Goal: Use online tool/utility: Utilize a website feature to perform a specific function

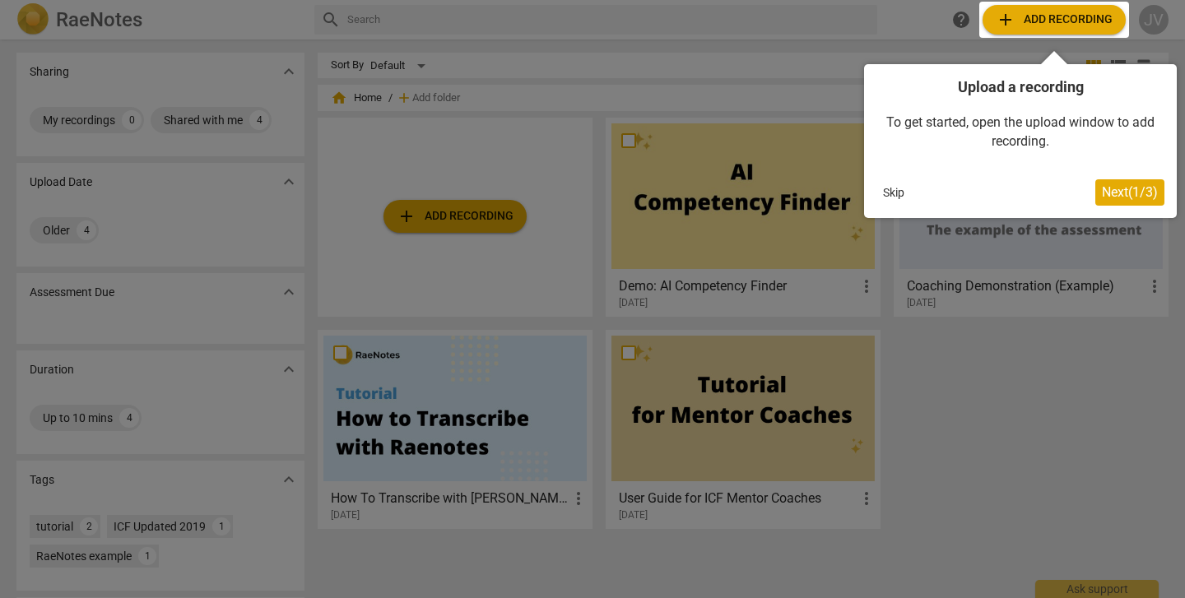
click at [1133, 189] on span "Next ( 1 / 3 )" at bounding box center [1130, 192] width 56 height 16
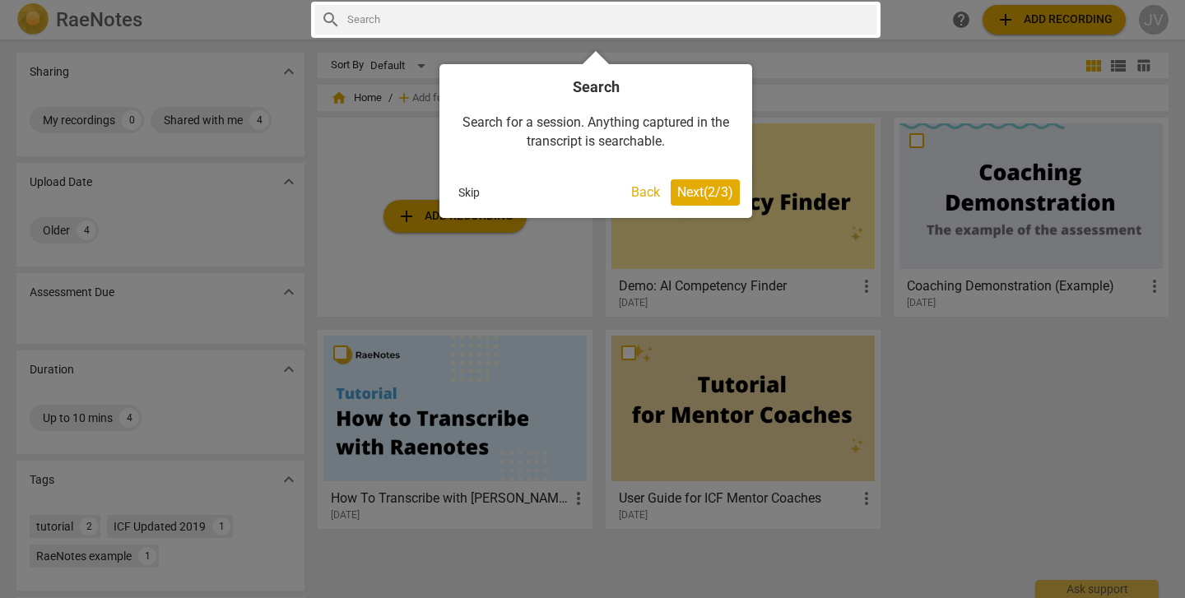
click at [716, 193] on span "Next ( 2 / 3 )" at bounding box center [705, 192] width 56 height 16
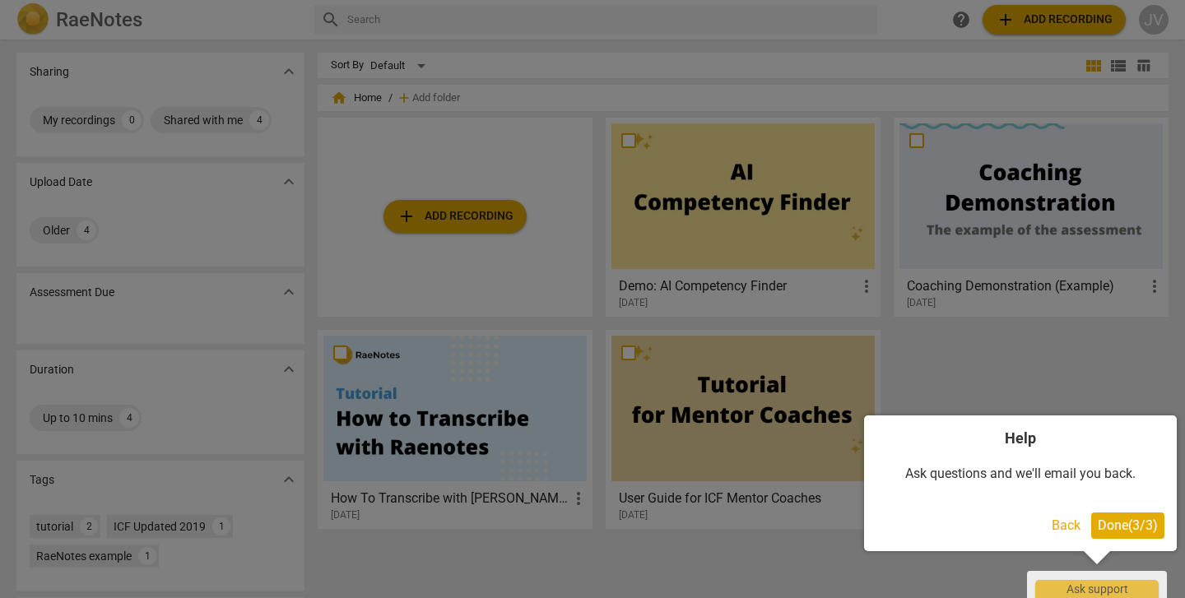
click at [1142, 523] on span "Done ( 3 / 3 )" at bounding box center [1128, 526] width 60 height 16
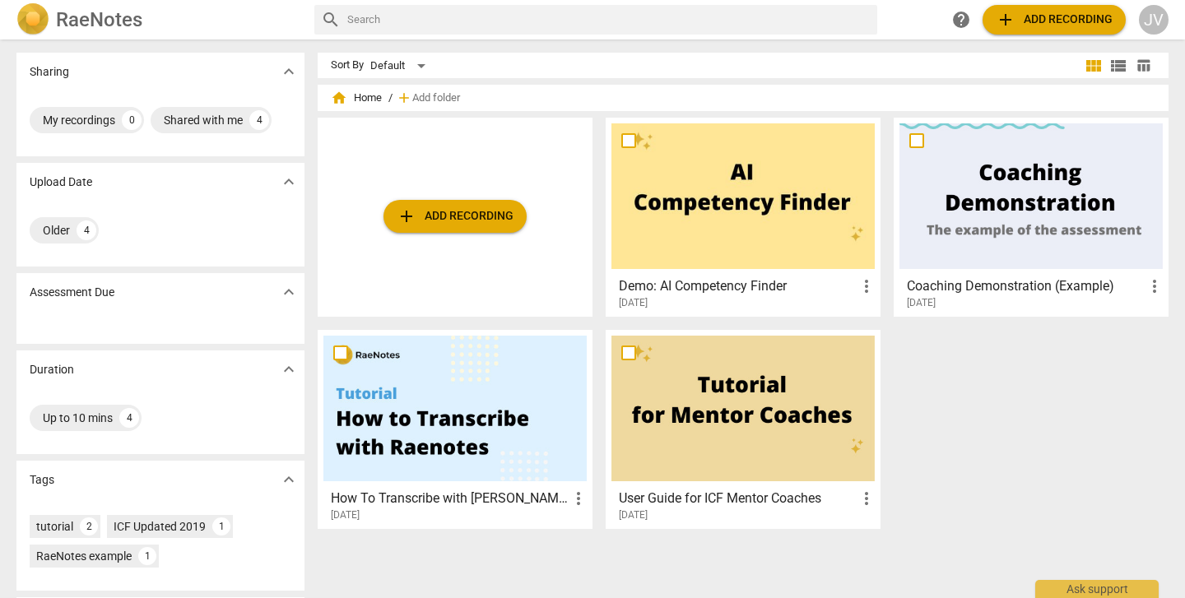
scroll to position [19, 0]
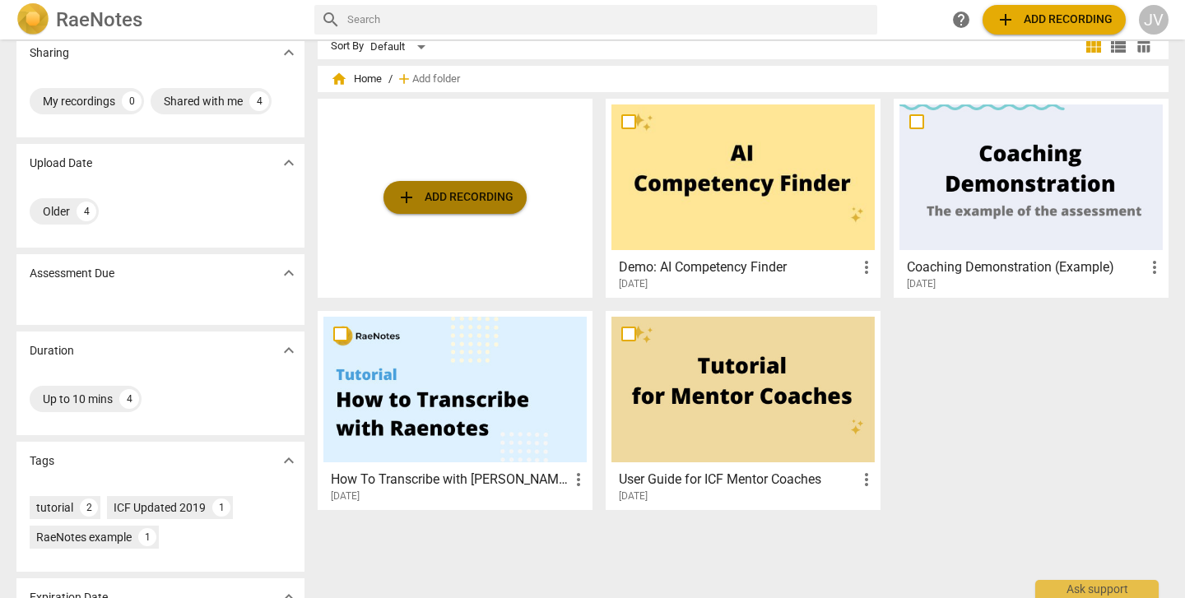
click at [439, 198] on span "add Add recording" at bounding box center [455, 198] width 117 height 20
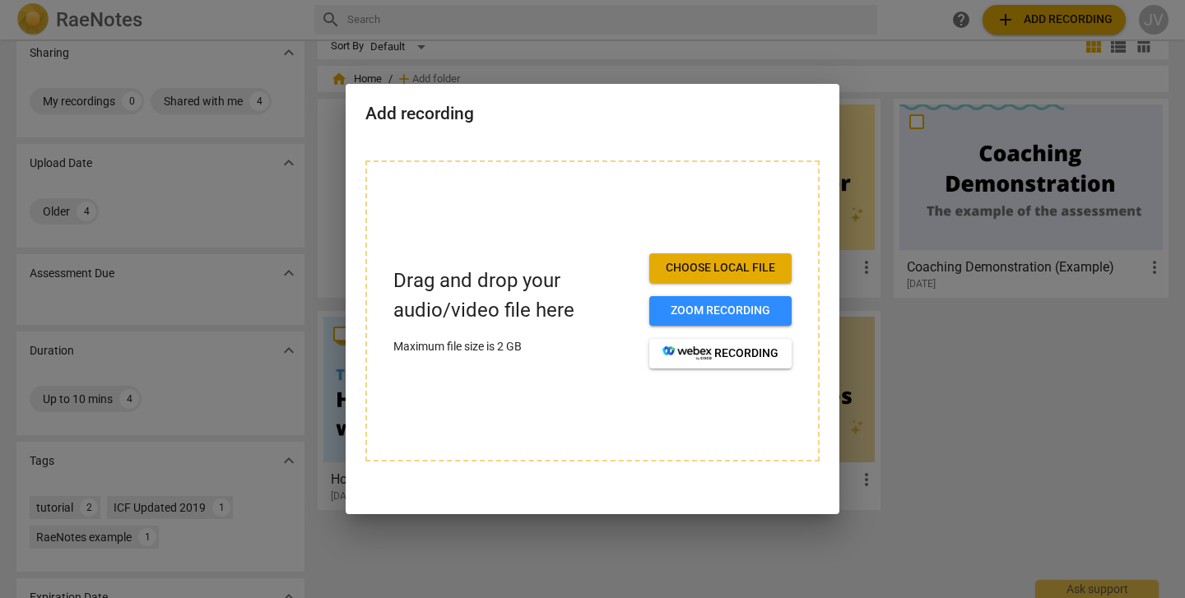
click at [741, 267] on span "Choose local file" at bounding box center [721, 268] width 116 height 16
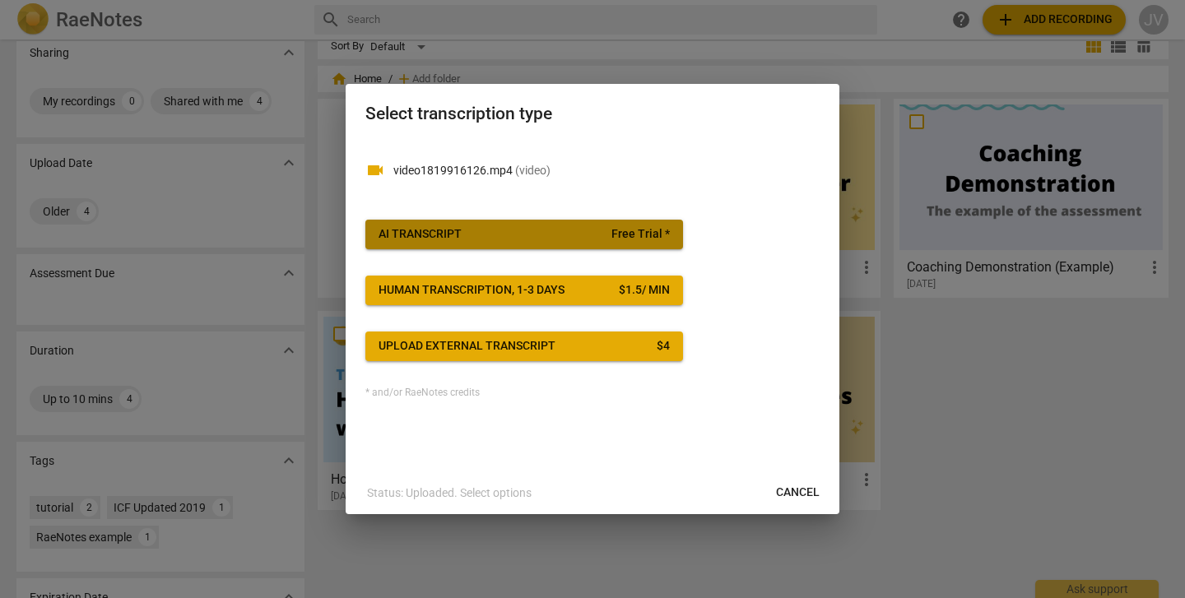
click at [623, 234] on span "Free Trial *" at bounding box center [640, 234] width 58 height 16
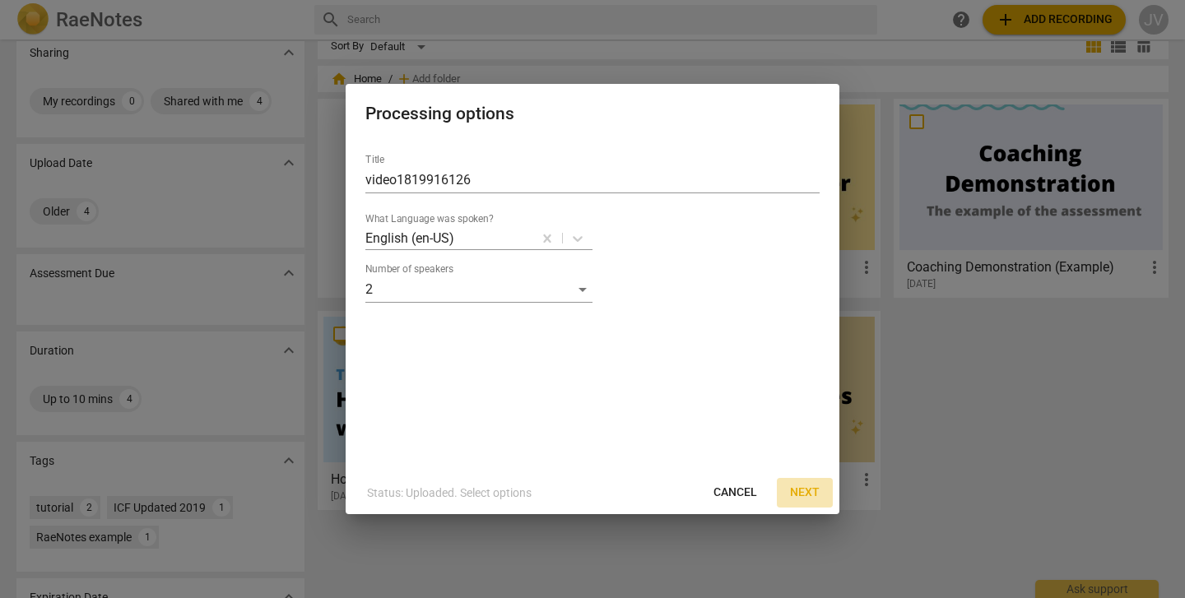
click at [799, 495] on span "Next" at bounding box center [805, 493] width 30 height 16
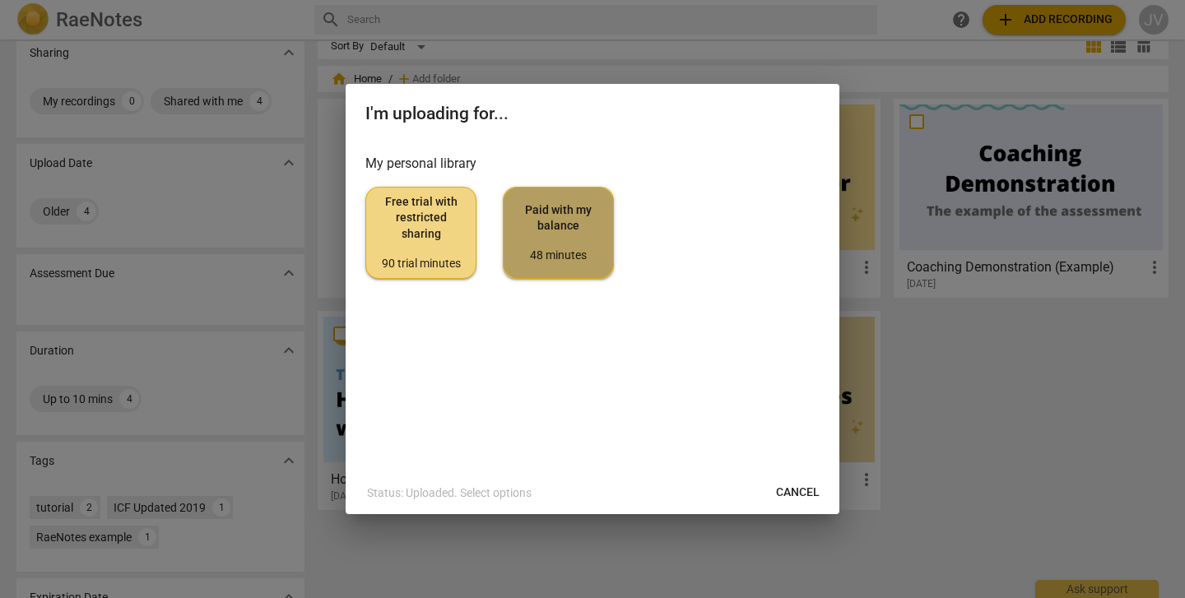
click at [593, 216] on span "Paid with my balance 48 minutes" at bounding box center [558, 233] width 83 height 62
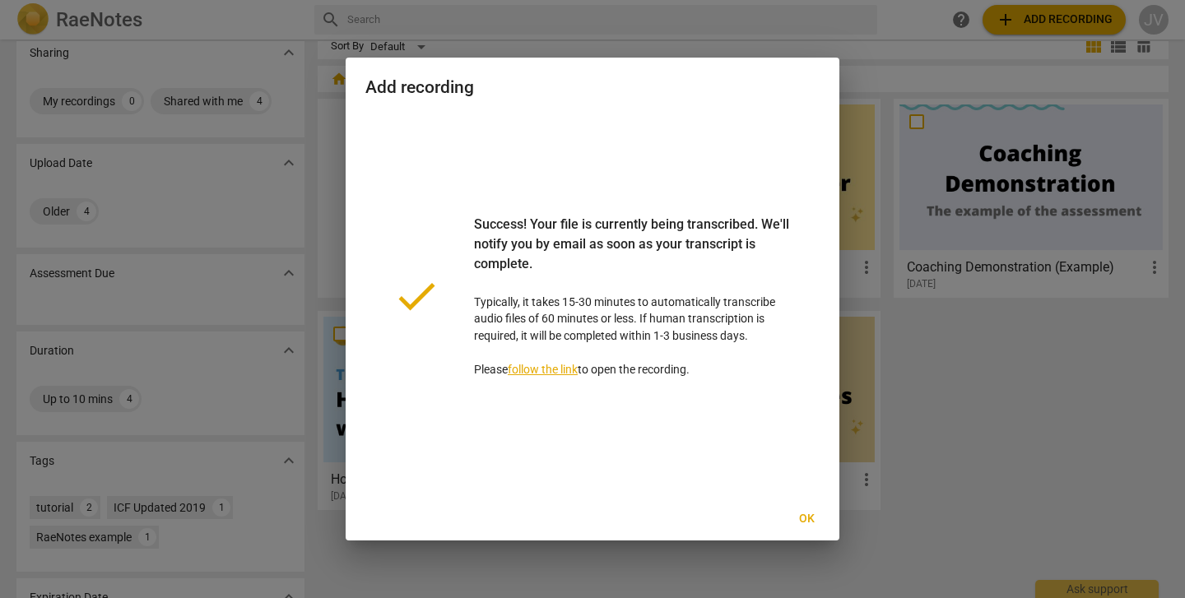
click at [807, 523] on span "Ok" at bounding box center [806, 519] width 26 height 16
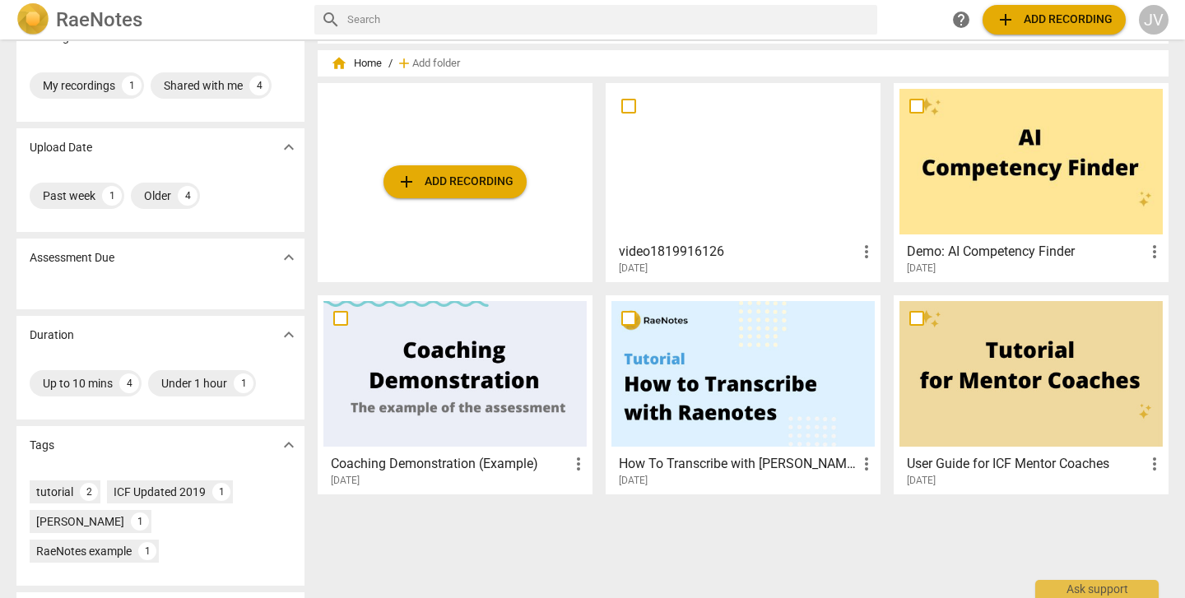
scroll to position [19, 0]
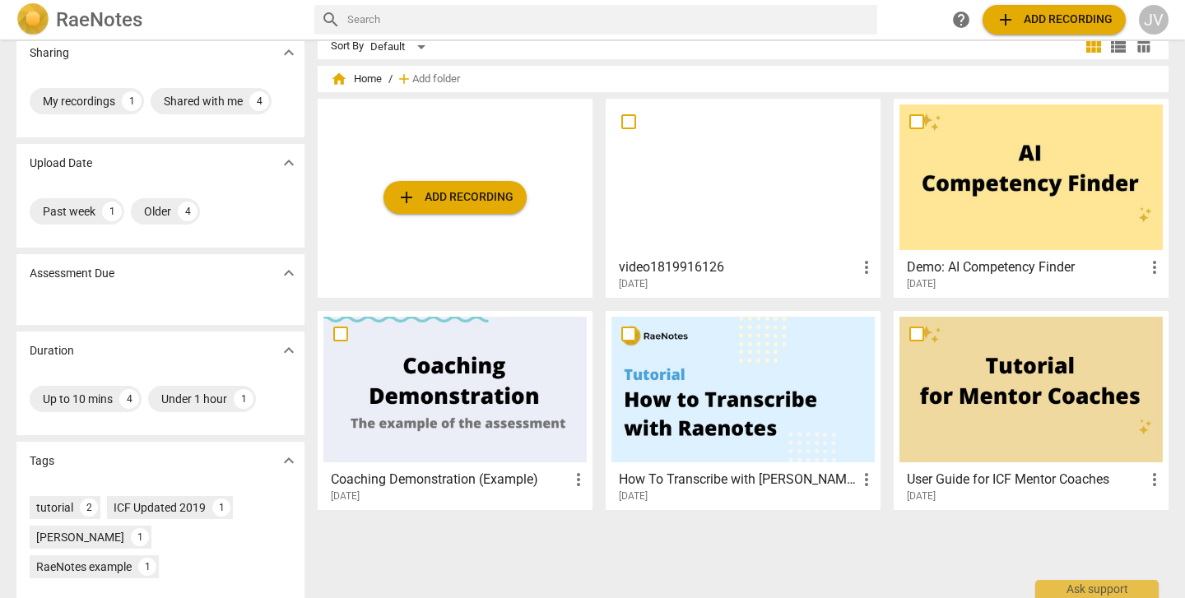
click at [1003, 271] on h3 "Demo: AI Competency Finder" at bounding box center [1026, 268] width 238 height 20
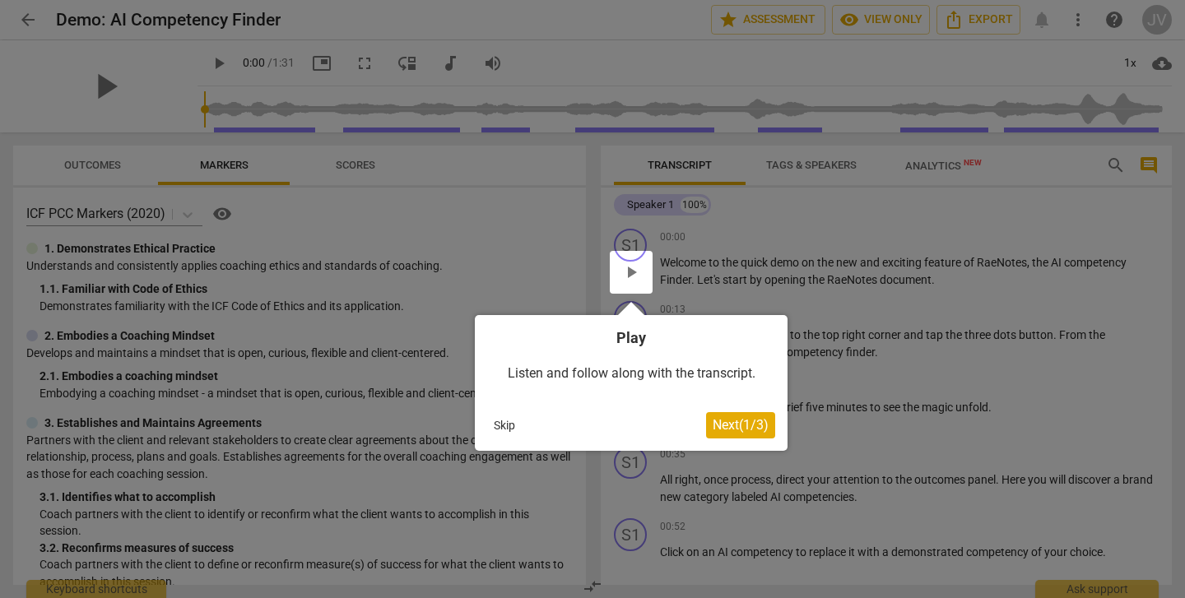
click at [741, 421] on span "Next ( 1 / 3 )" at bounding box center [741, 425] width 56 height 16
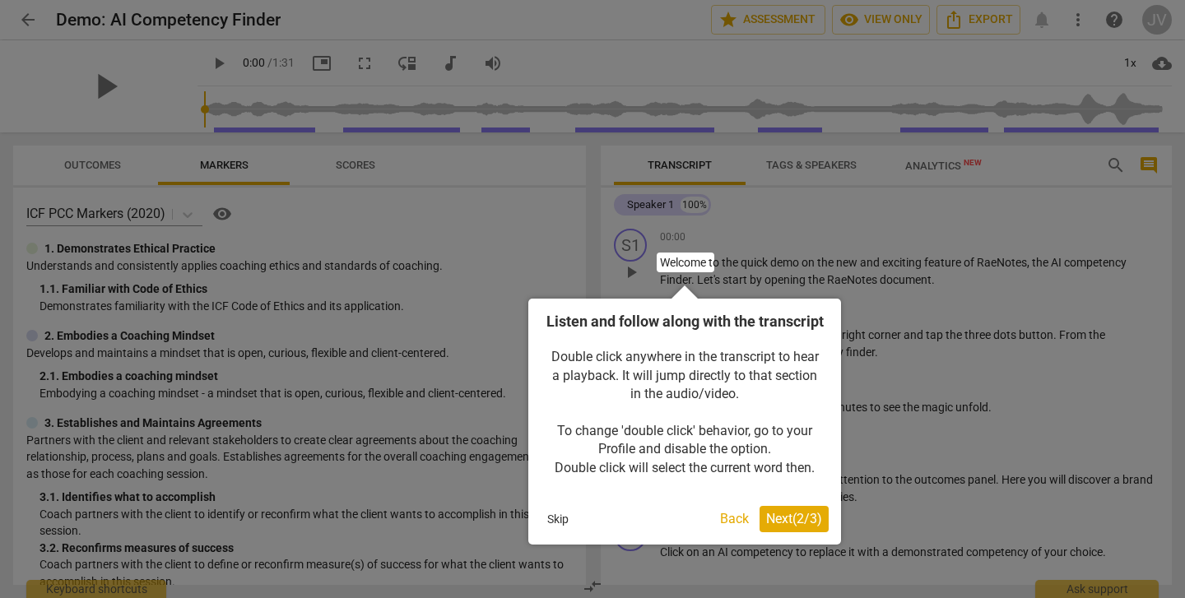
click at [803, 527] on span "Next ( 2 / 3 )" at bounding box center [794, 519] width 56 height 16
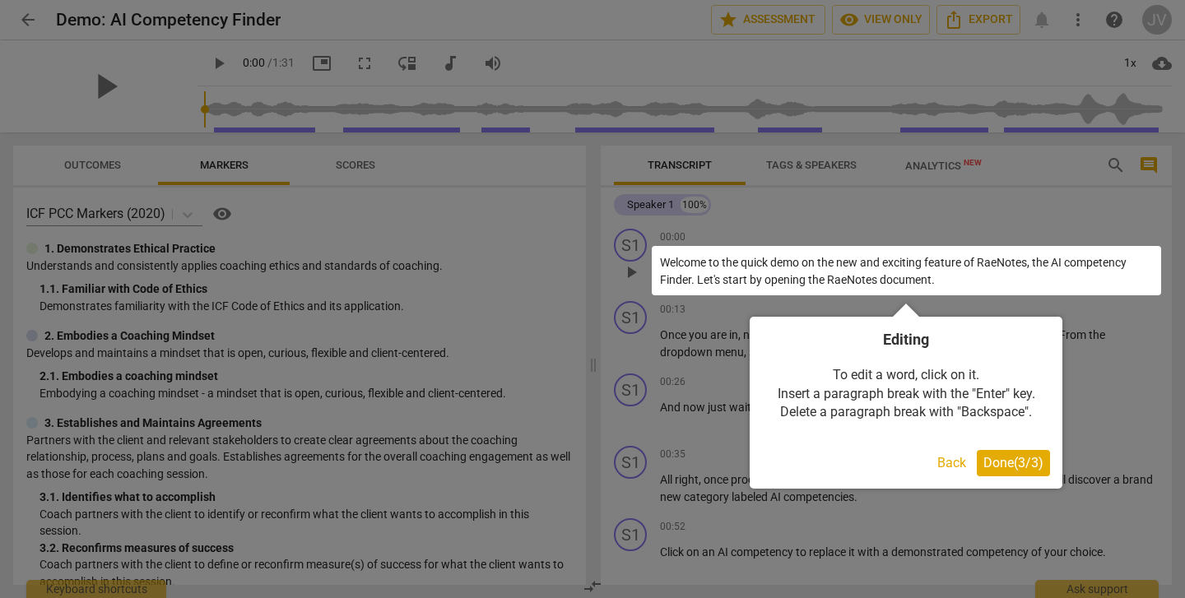
click at [1022, 460] on span "Done ( 3 / 3 )" at bounding box center [1013, 463] width 60 height 16
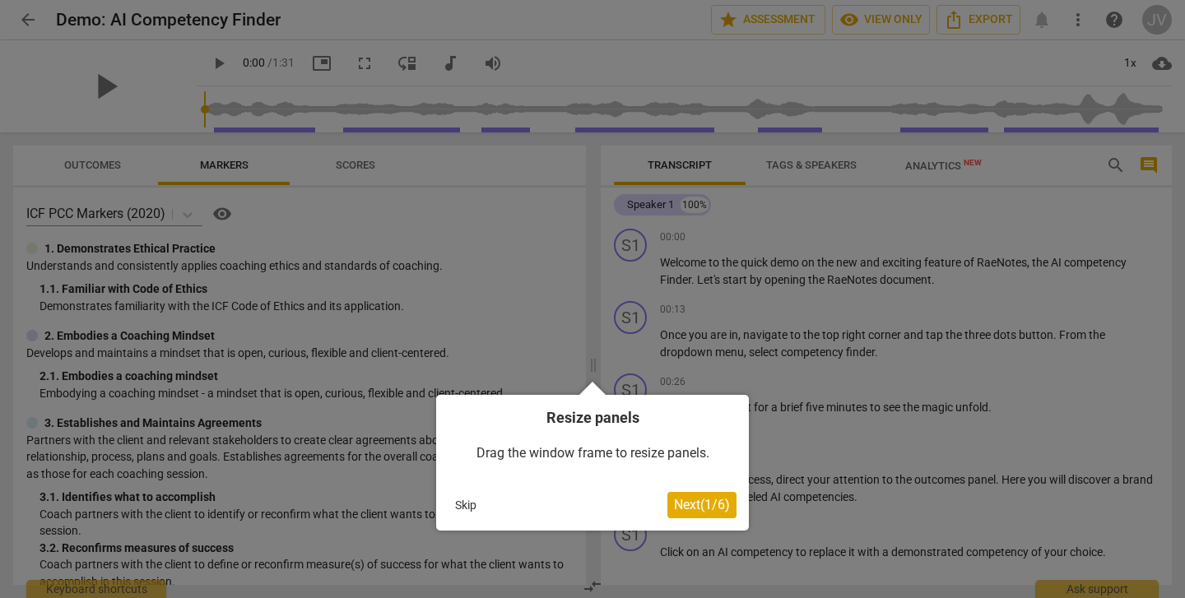
click at [706, 504] on span "Next ( 1 / 6 )" at bounding box center [702, 505] width 56 height 16
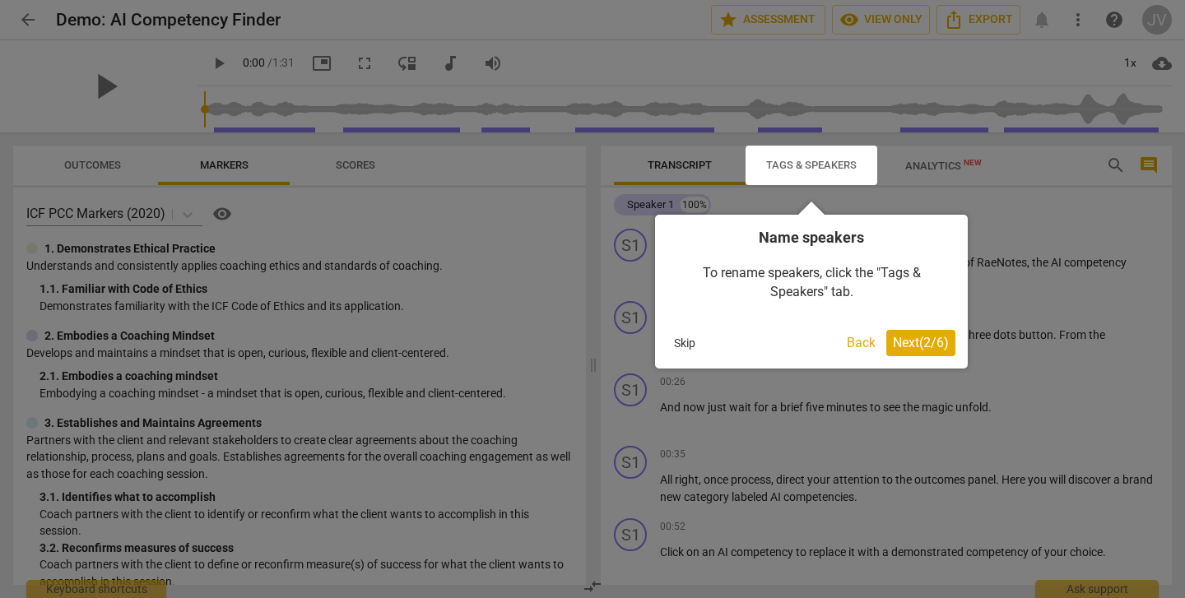
click at [903, 335] on span "Next ( 2 / 6 )" at bounding box center [921, 343] width 56 height 16
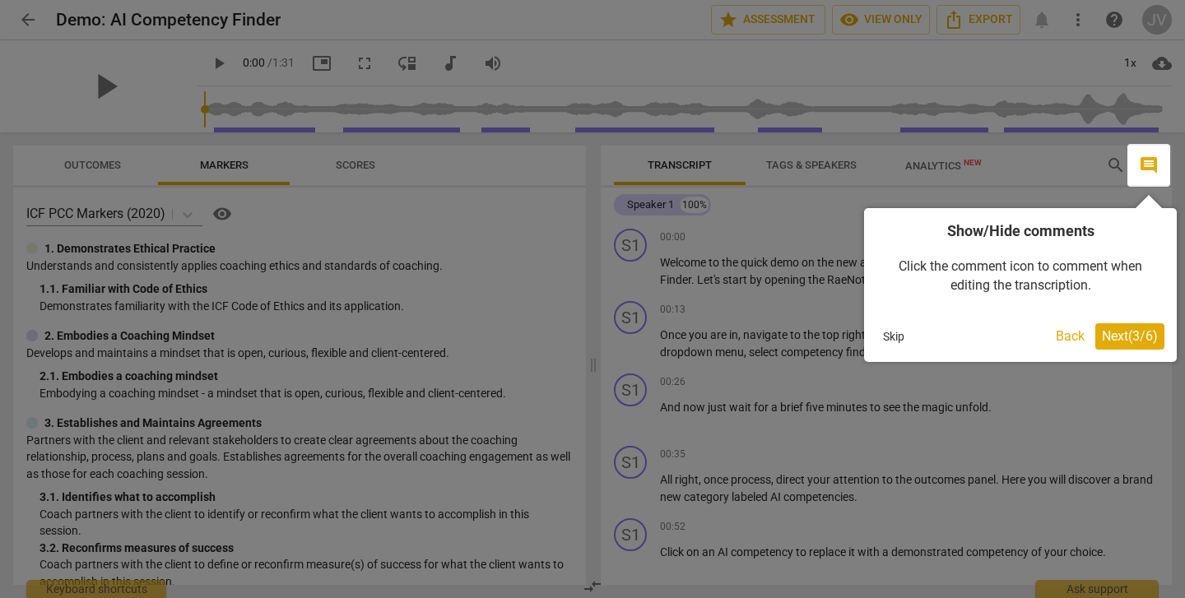
click at [1157, 339] on span "Next ( 3 / 6 )" at bounding box center [1130, 336] width 56 height 16
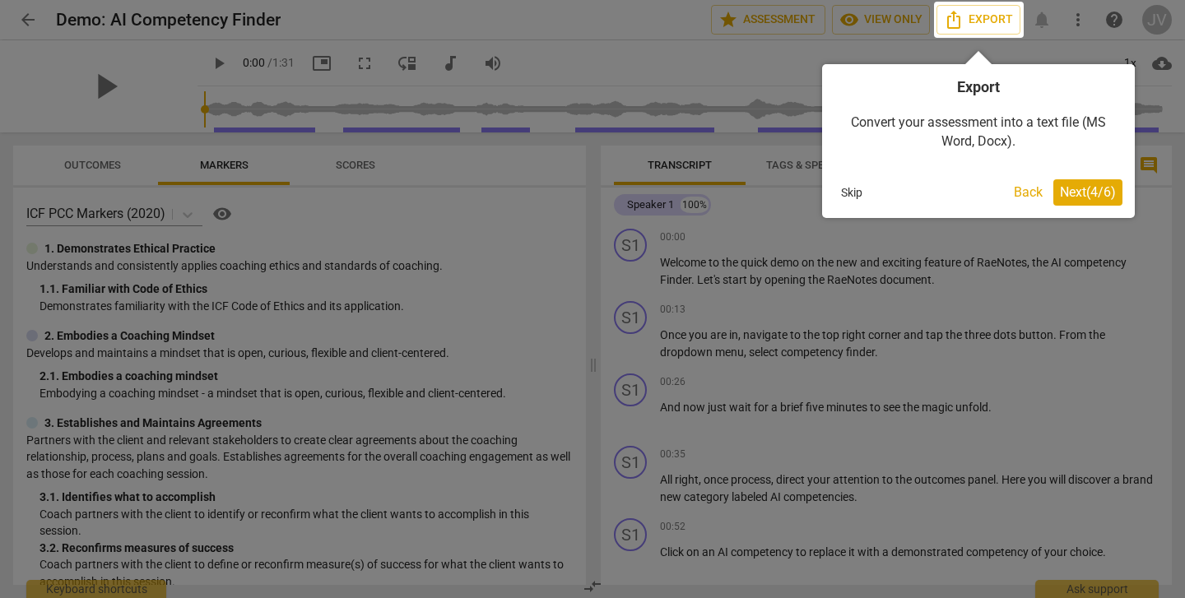
click at [1082, 193] on span "Next ( 4 / 6 )" at bounding box center [1088, 192] width 56 height 16
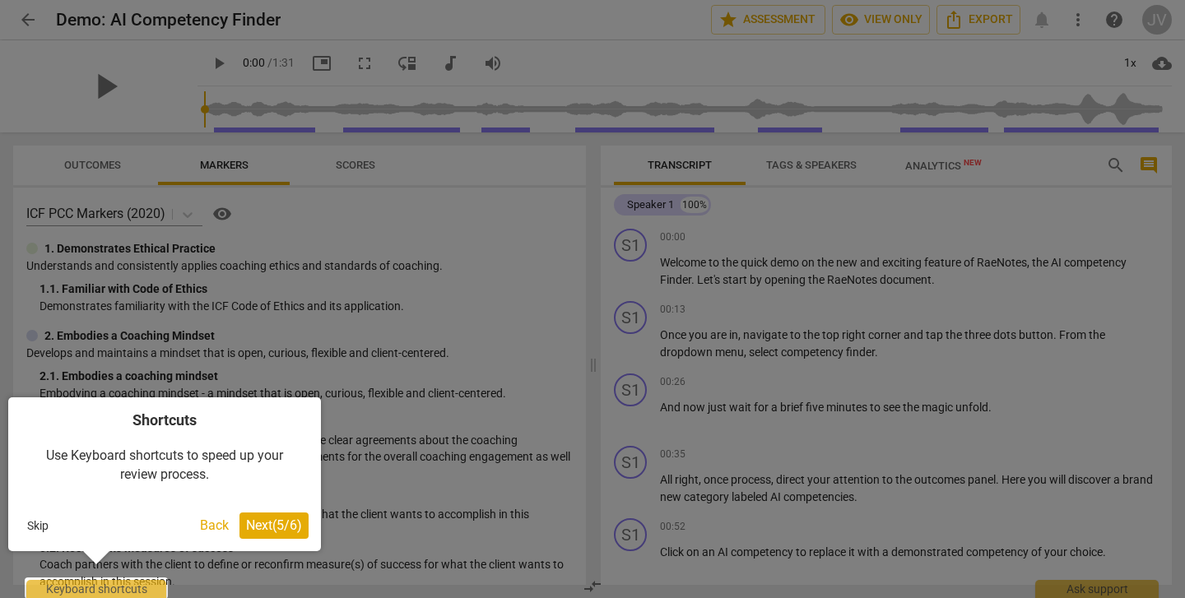
click at [273, 528] on span "Next ( 5 / 6 )" at bounding box center [274, 526] width 56 height 16
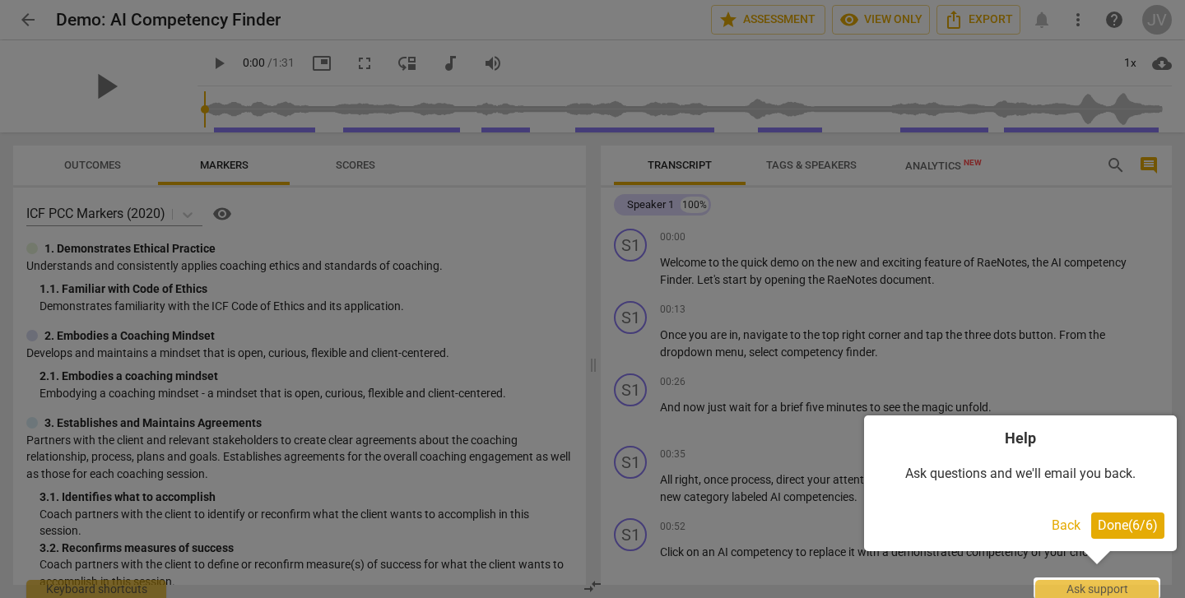
click at [1146, 526] on span "Done ( 6 / 6 )" at bounding box center [1128, 526] width 60 height 16
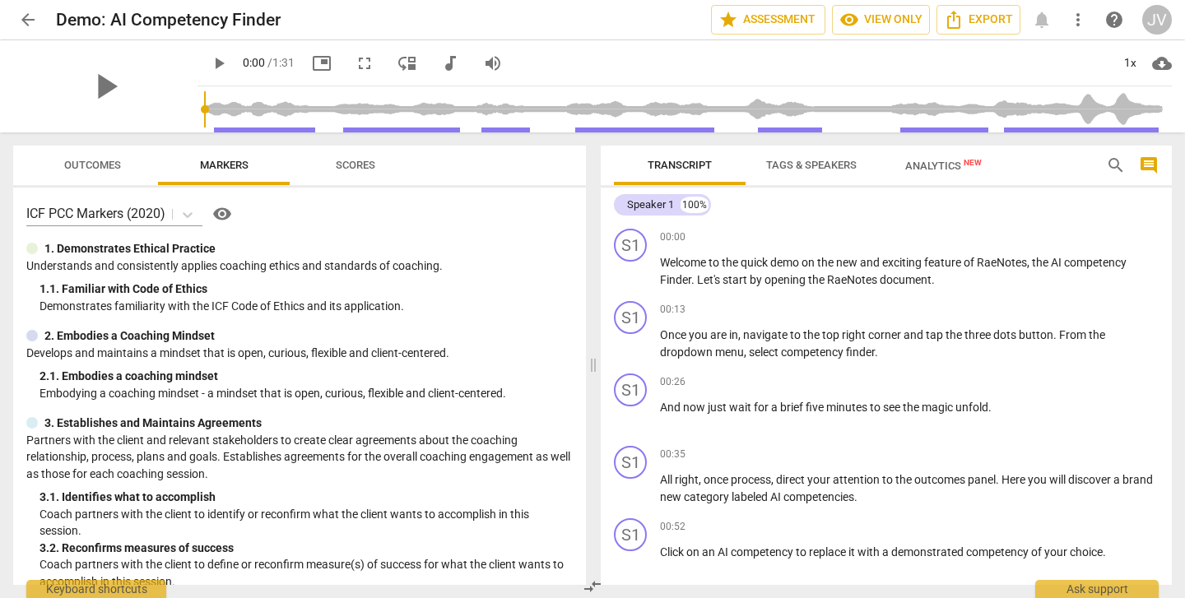
click at [960, 171] on span "Analytics New" at bounding box center [943, 166] width 77 height 12
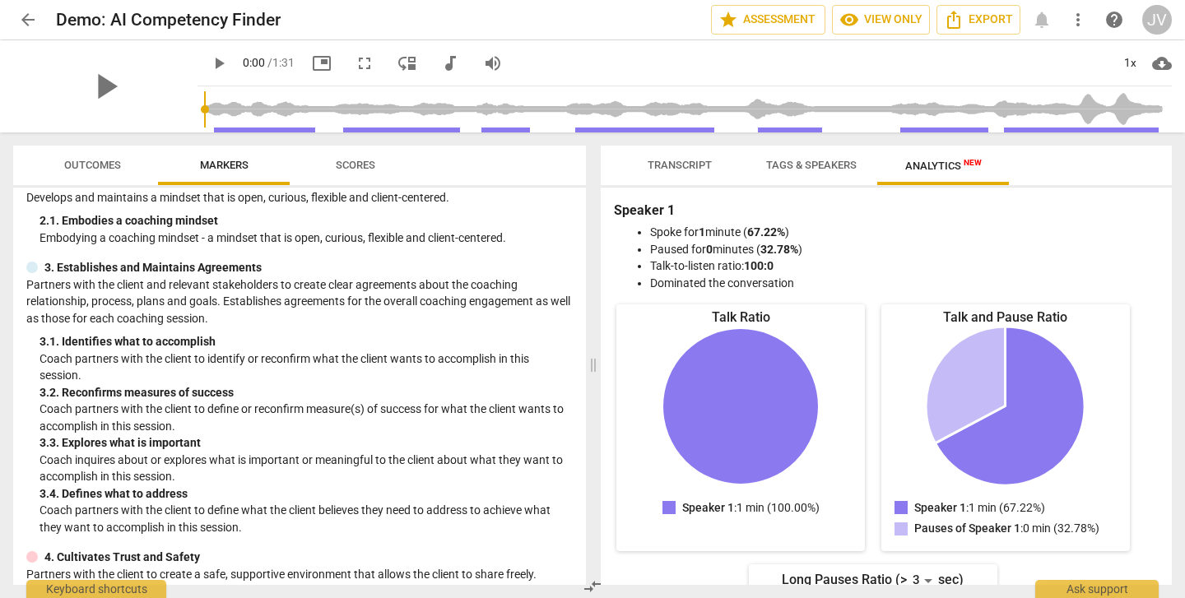
click at [1152, 25] on div "JV" at bounding box center [1157, 20] width 30 height 30
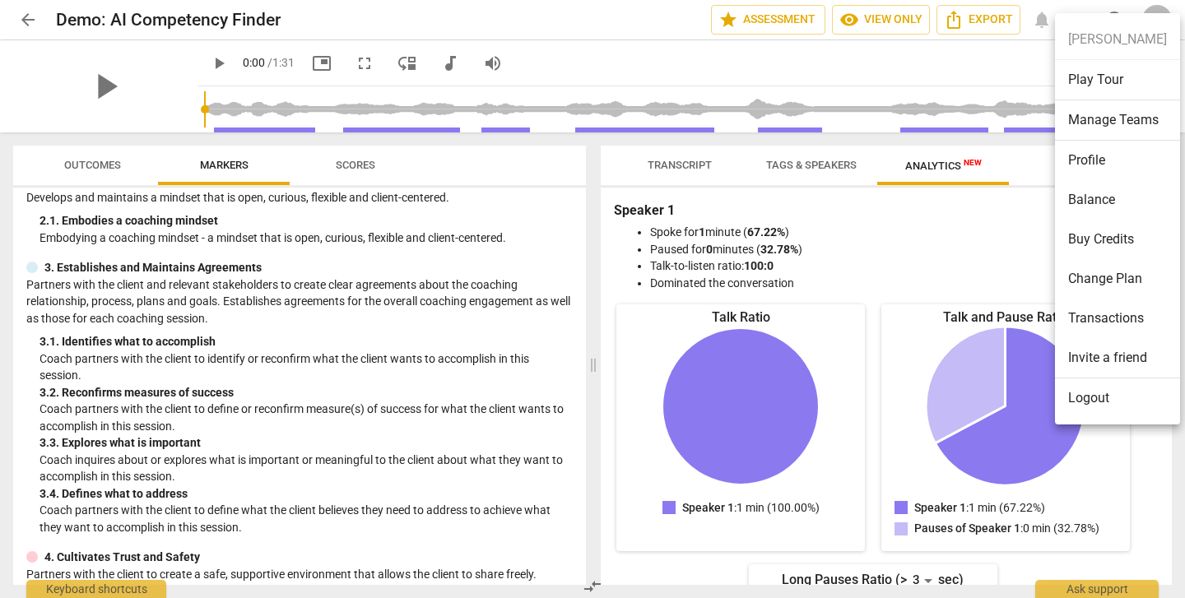
click at [974, 80] on div at bounding box center [592, 299] width 1185 height 598
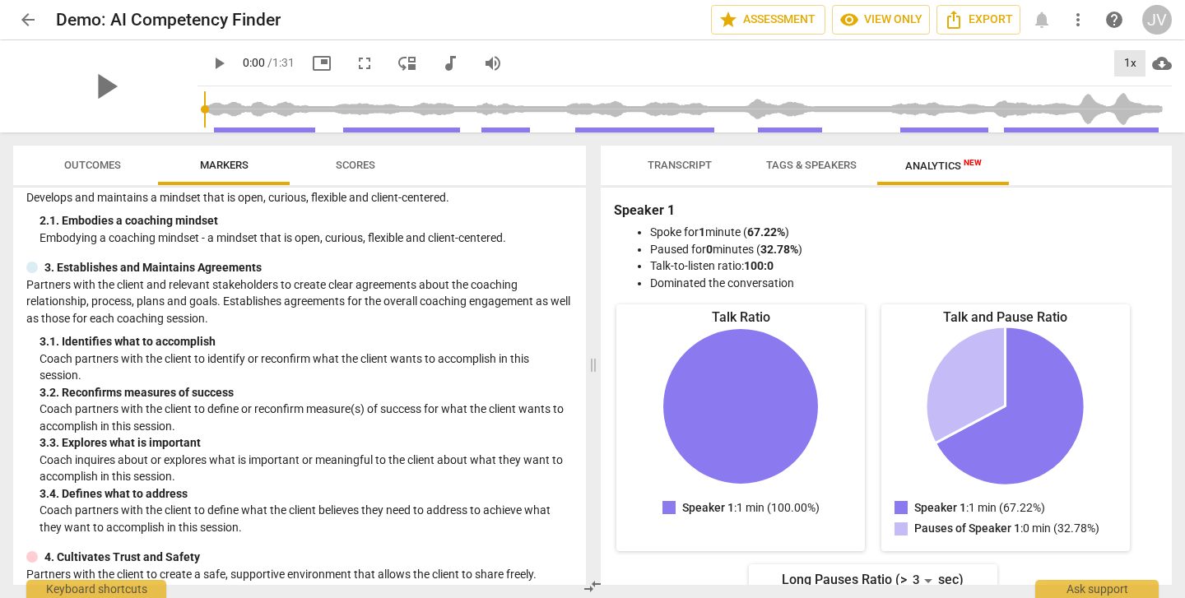
click at [1125, 70] on div "1x" at bounding box center [1129, 63] width 31 height 26
click at [962, 72] on div at bounding box center [592, 299] width 1185 height 598
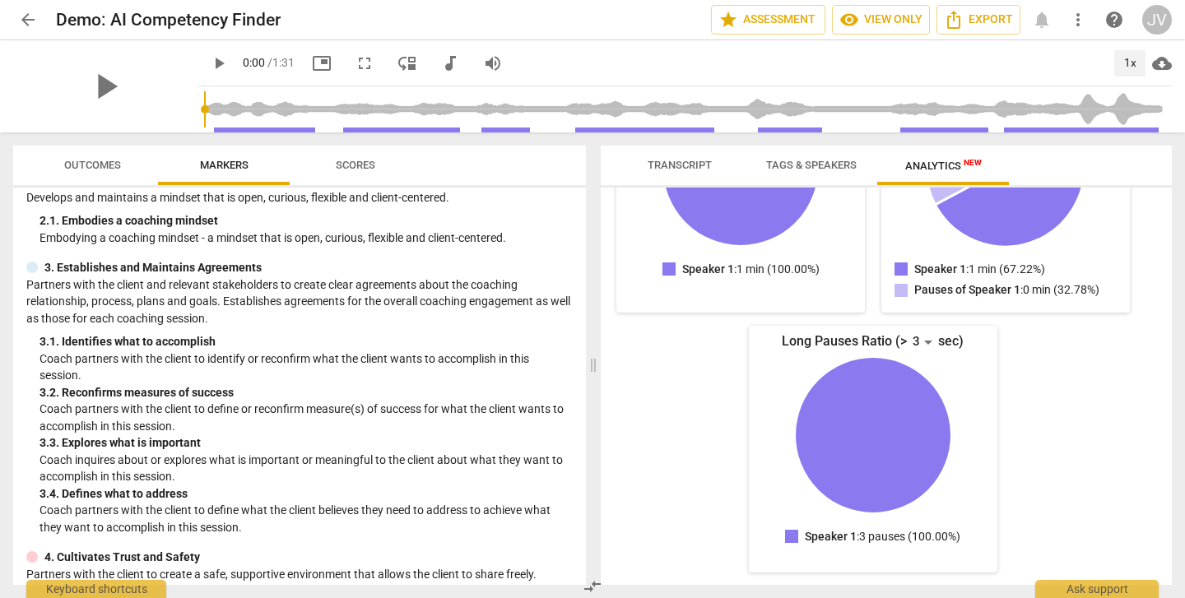
scroll to position [238, 0]
click at [1173, 12] on header "arrow_back Demo: AI Competency Finder star Assessment visibility View only Expo…" at bounding box center [592, 20] width 1185 height 40
click at [1154, 13] on div "JV" at bounding box center [1157, 20] width 30 height 30
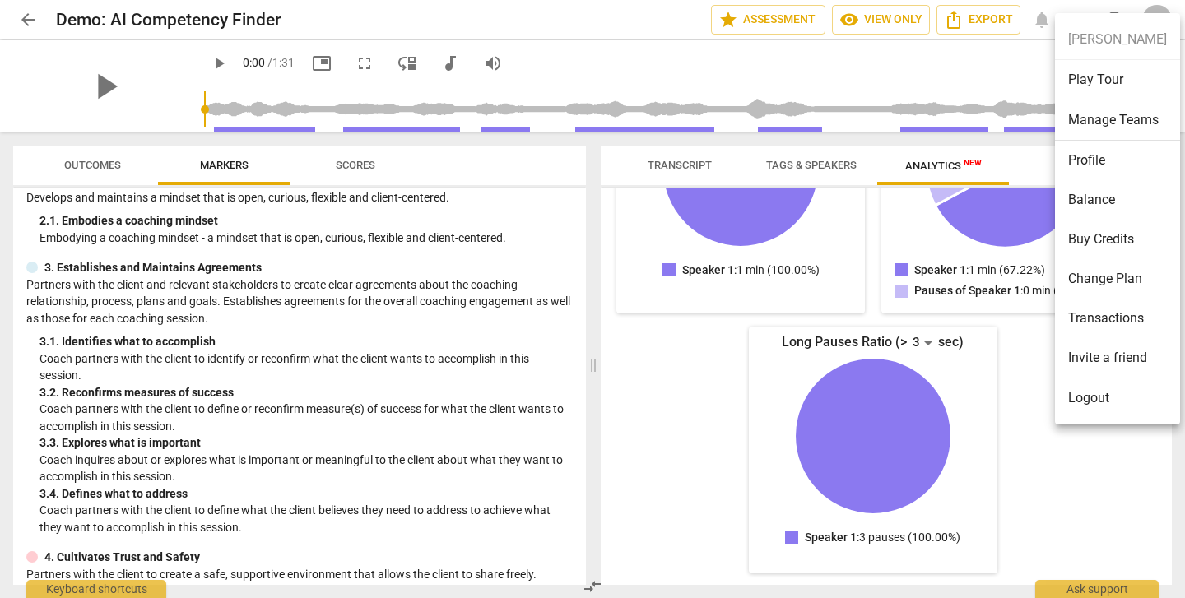
click at [927, 63] on div at bounding box center [592, 299] width 1185 height 598
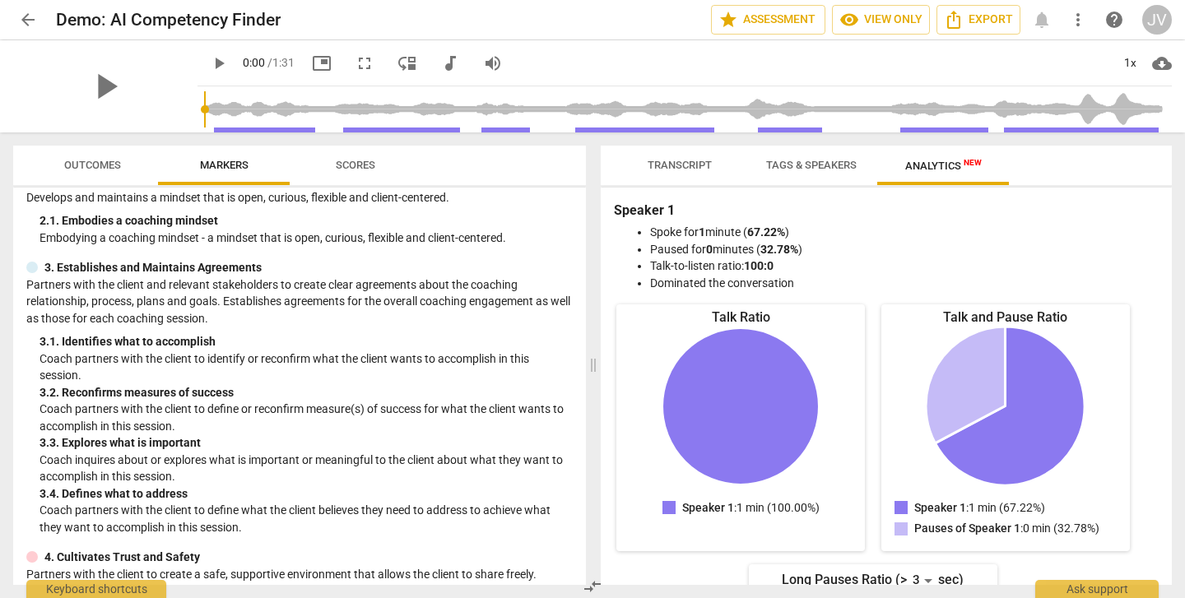
scroll to position [0, 0]
click at [824, 156] on span "Tags & Speakers" at bounding box center [811, 166] width 130 height 22
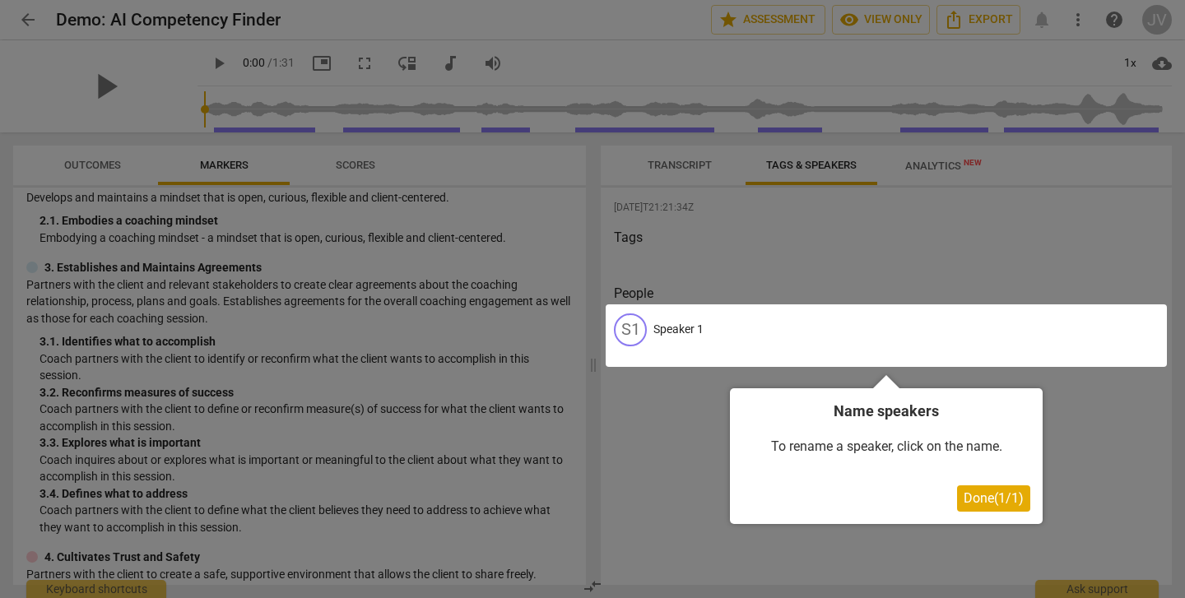
click at [697, 169] on div at bounding box center [592, 299] width 1185 height 598
click at [688, 162] on div at bounding box center [592, 299] width 1185 height 598
click at [980, 495] on span "Done ( 1 / 1 )" at bounding box center [994, 499] width 60 height 16
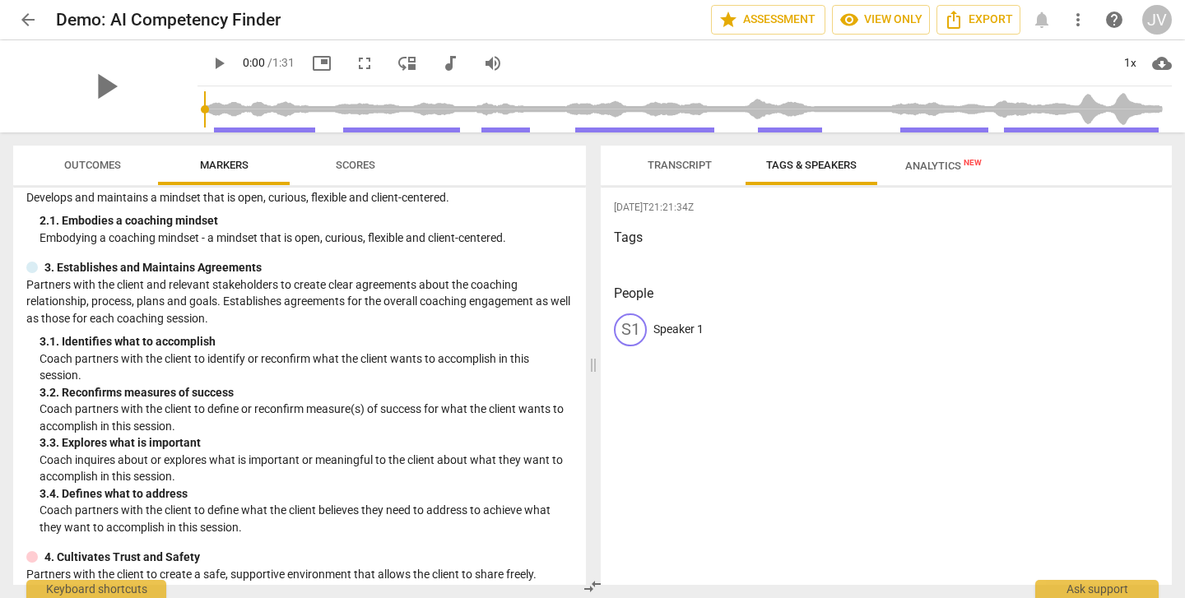
click at [677, 159] on span "Transcript" at bounding box center [680, 165] width 64 height 12
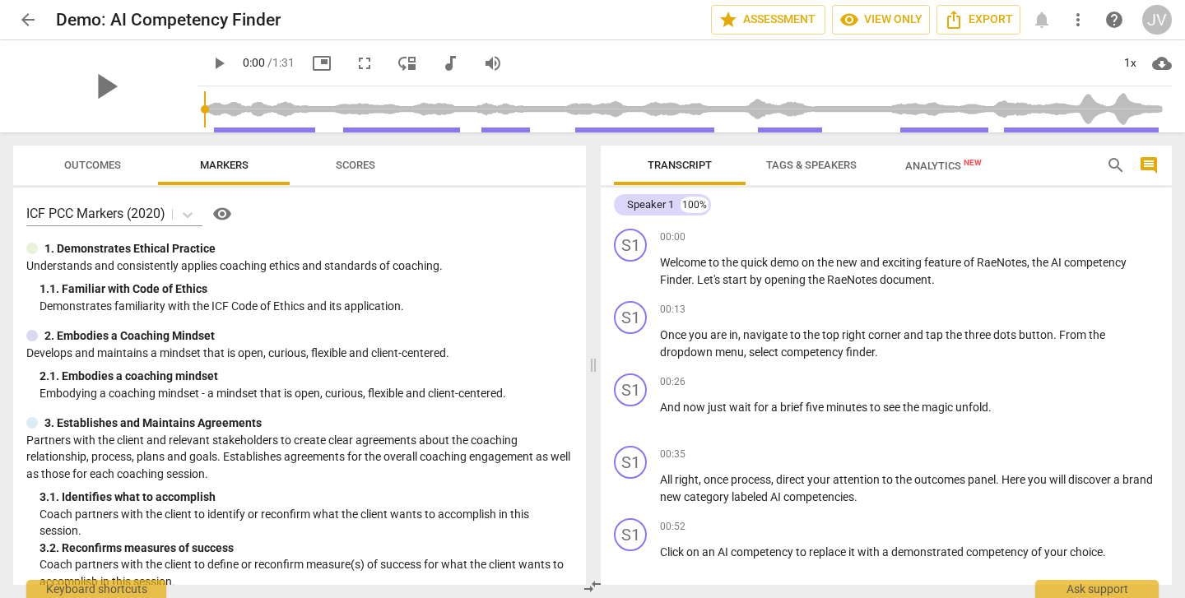
click at [1078, 22] on span "more_vert" at bounding box center [1078, 20] width 20 height 20
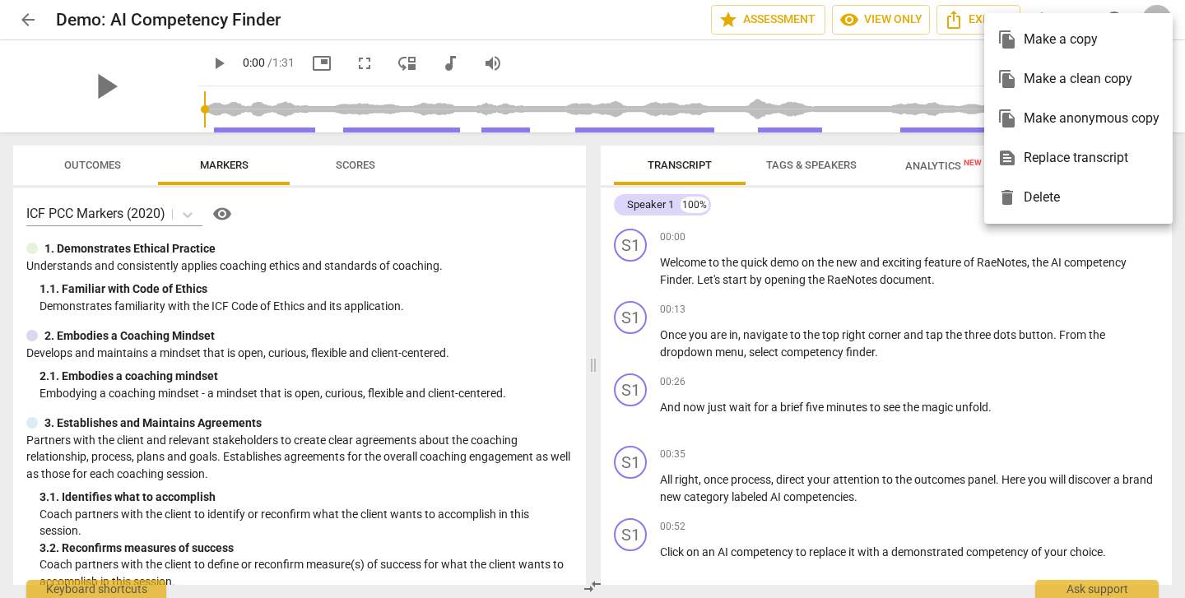
click at [940, 50] on div at bounding box center [592, 299] width 1185 height 598
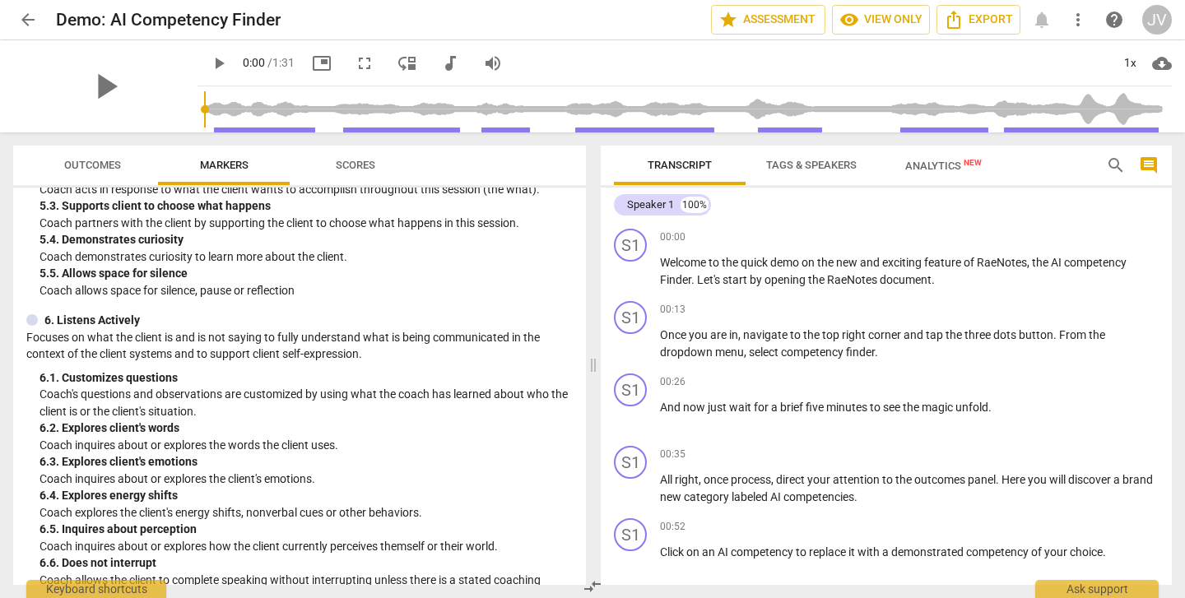
scroll to position [881, 0]
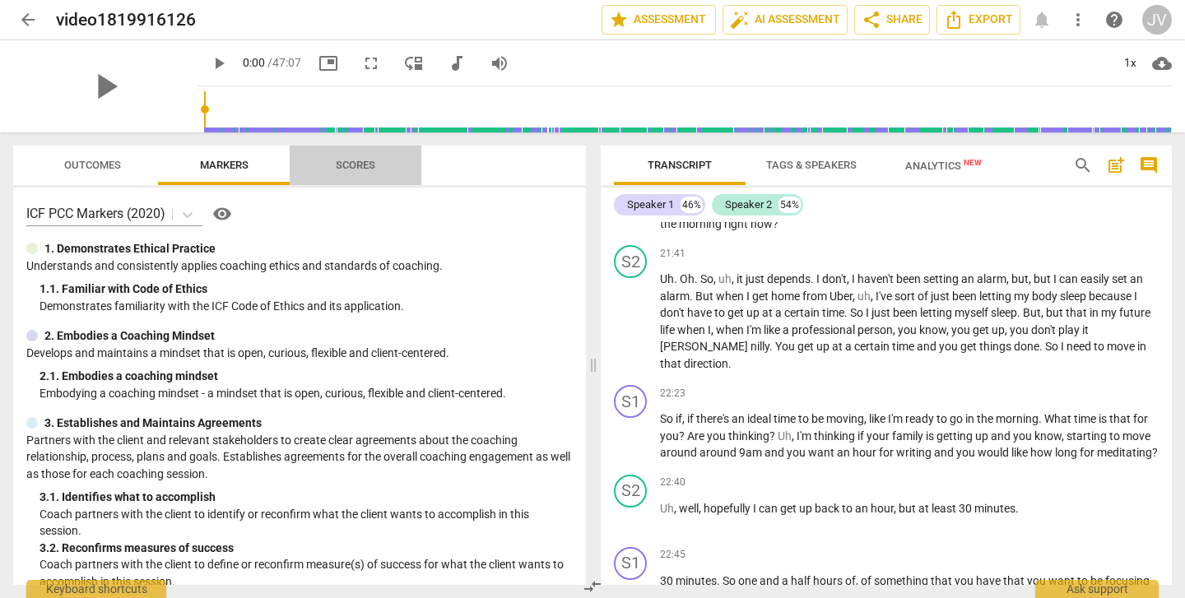
click at [354, 163] on span "Scores" at bounding box center [356, 165] width 40 height 12
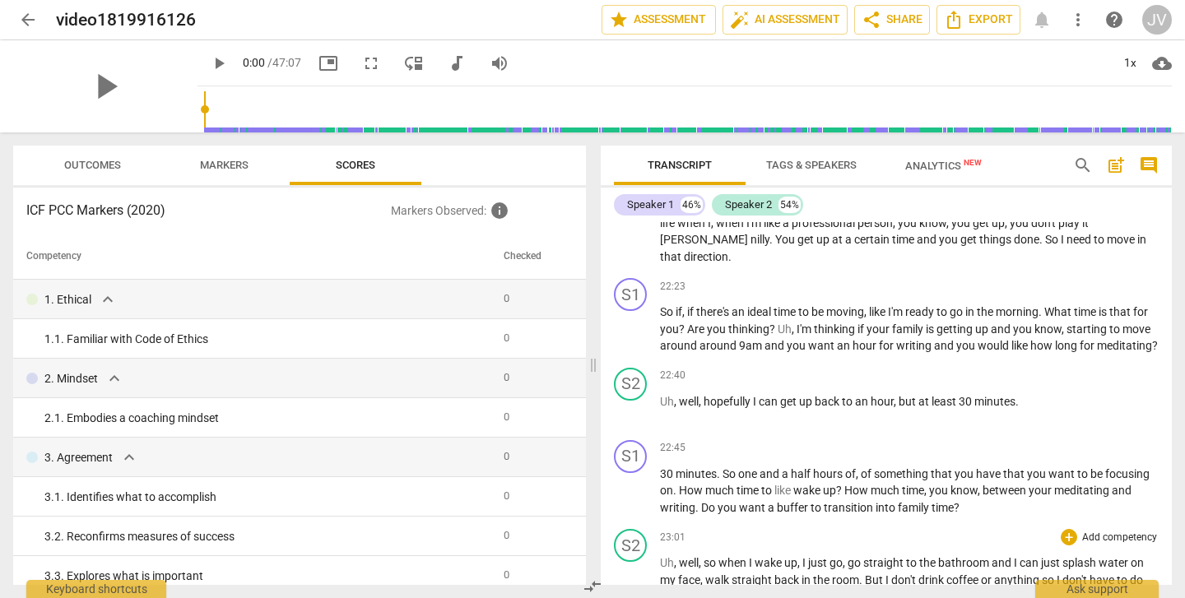
scroll to position [7488, 0]
click at [949, 165] on span "Analytics New" at bounding box center [943, 166] width 77 height 12
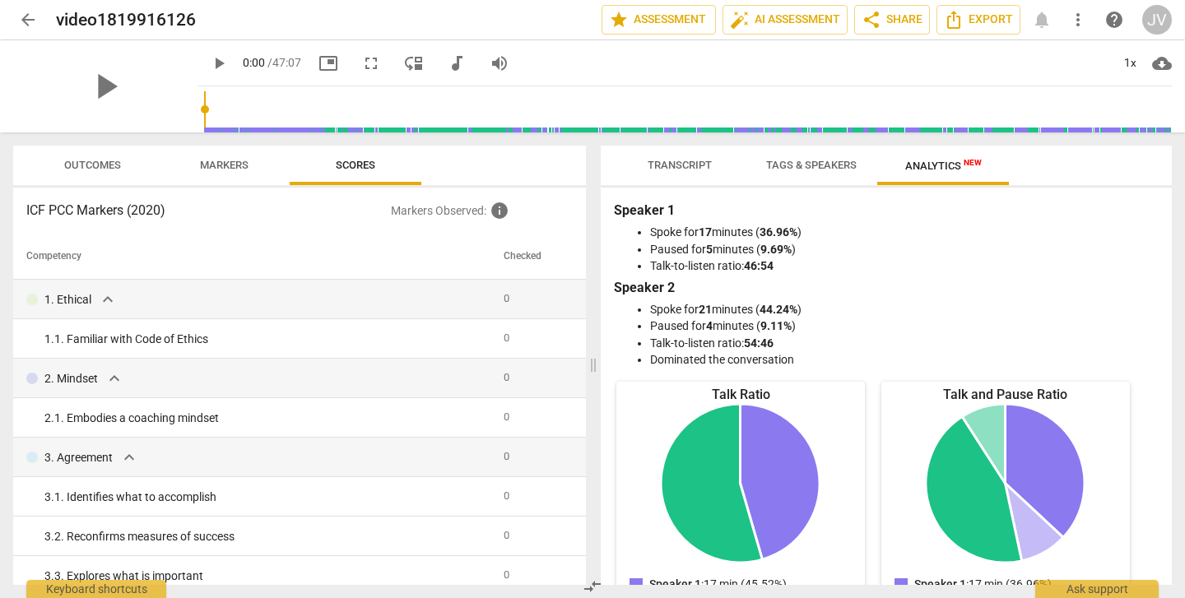
click at [666, 165] on span "Transcript" at bounding box center [680, 165] width 64 height 12
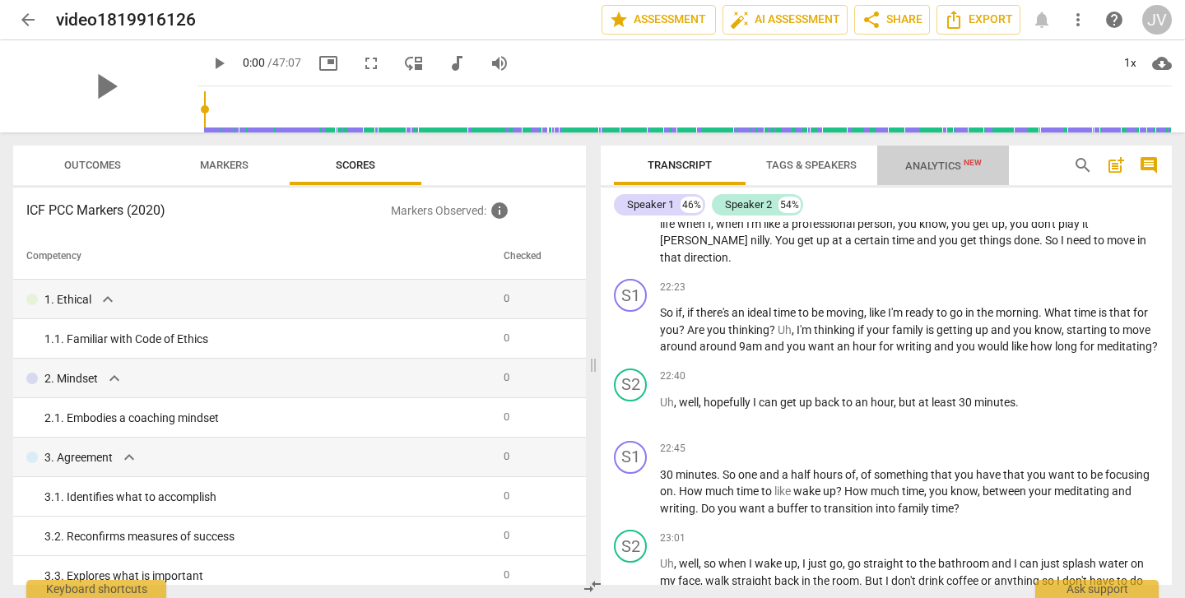
click at [940, 161] on span "Analytics New" at bounding box center [943, 166] width 77 height 12
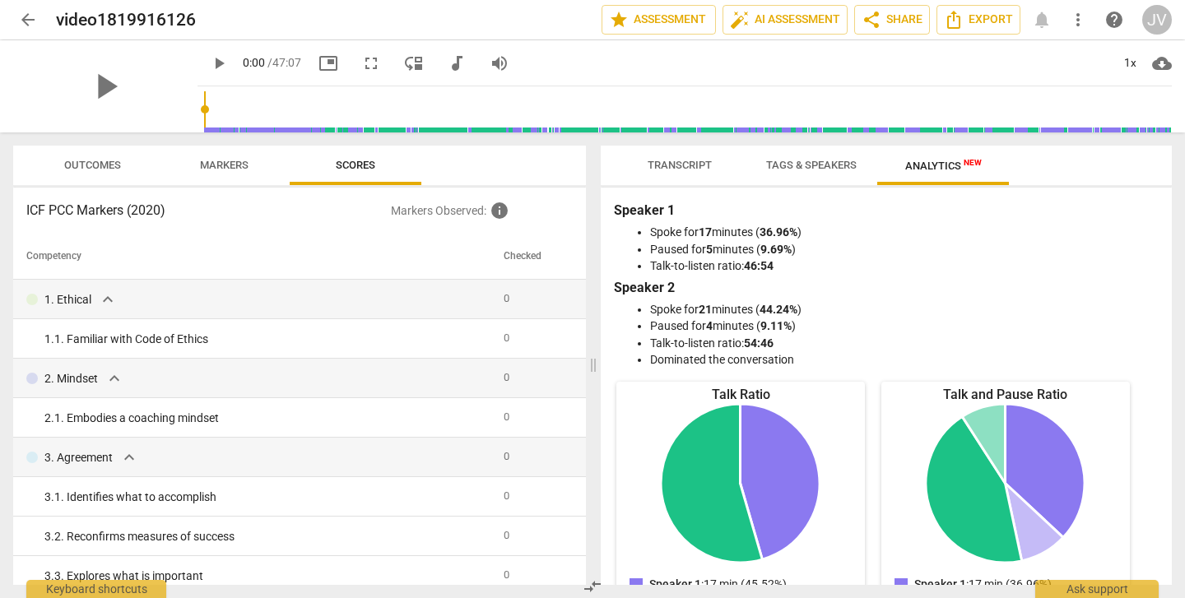
scroll to position [0, 0]
click at [817, 160] on span "Tags & Speakers" at bounding box center [811, 165] width 91 height 12
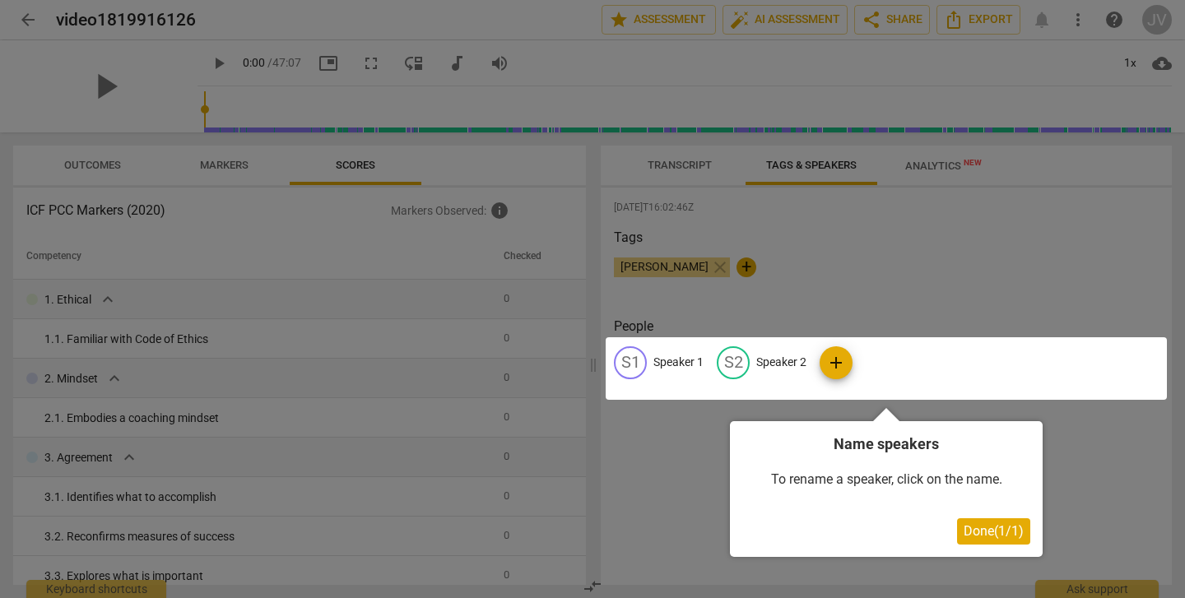
click at [691, 161] on div at bounding box center [592, 299] width 1185 height 598
click at [1011, 523] on span "Done ( 1 / 1 )" at bounding box center [994, 531] width 60 height 16
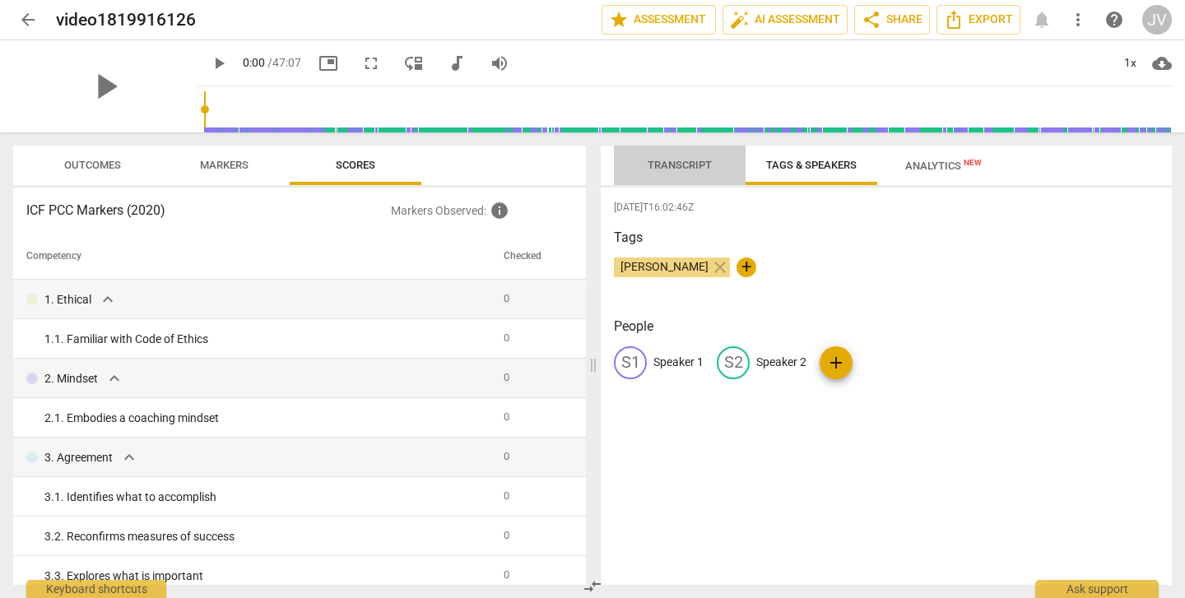
click at [673, 156] on span "Transcript" at bounding box center [680, 166] width 104 height 22
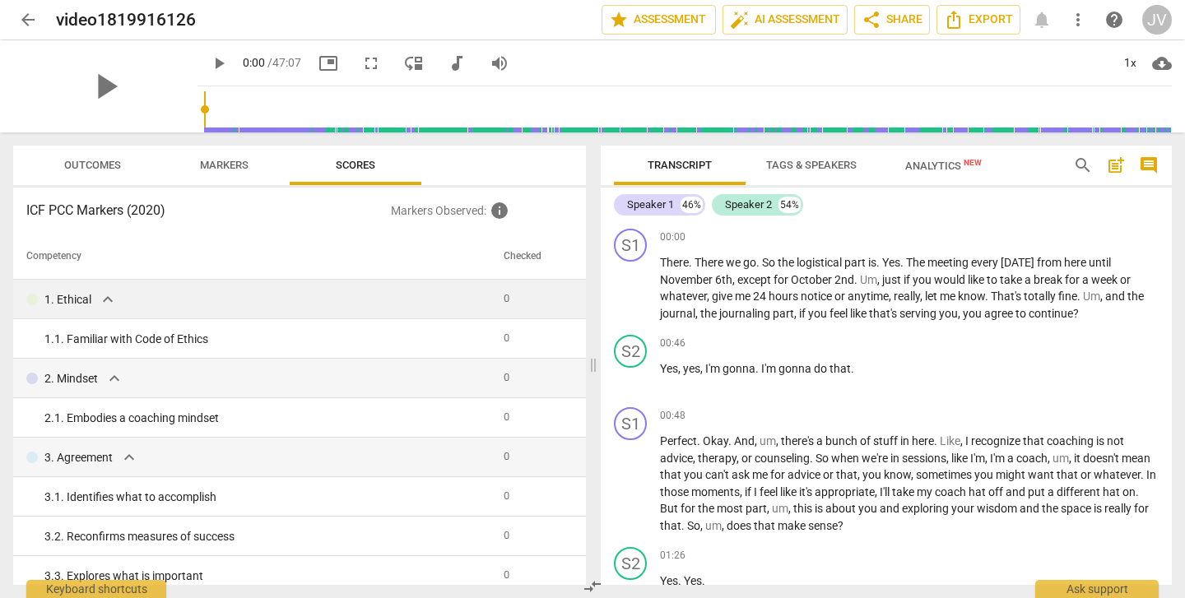
click at [439, 305] on div "1. Ethical expand_more" at bounding box center [258, 300] width 464 height 20
click at [497, 291] on td "0" at bounding box center [532, 300] width 71 height 40
click at [105, 300] on span "expand_more" at bounding box center [108, 300] width 20 height 20
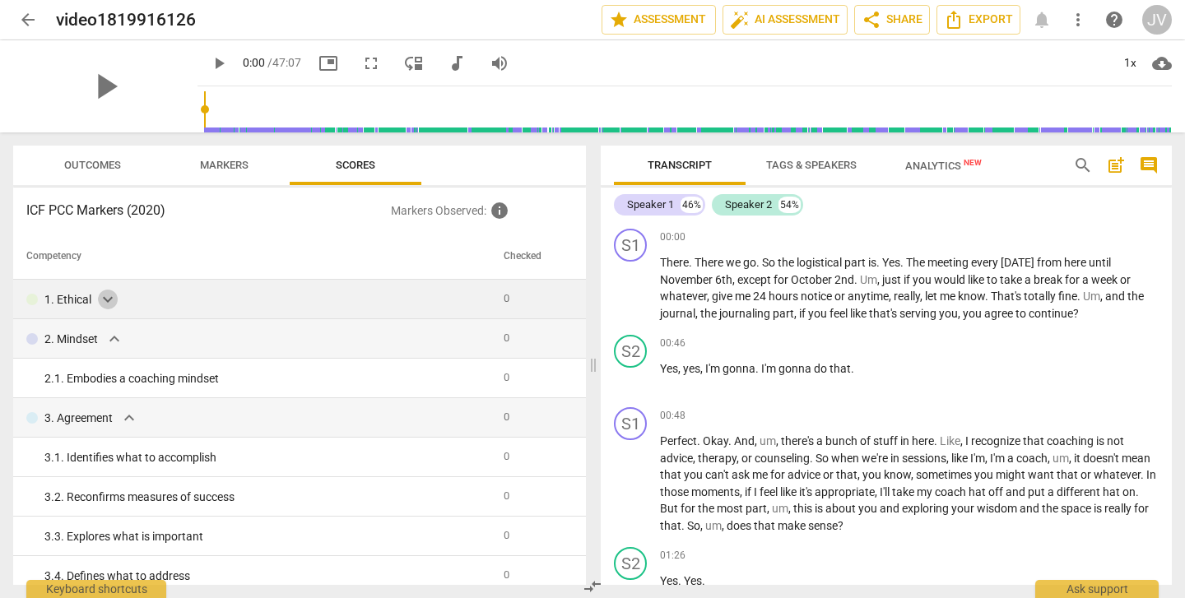
click at [105, 300] on span "expand_more" at bounding box center [108, 300] width 20 height 20
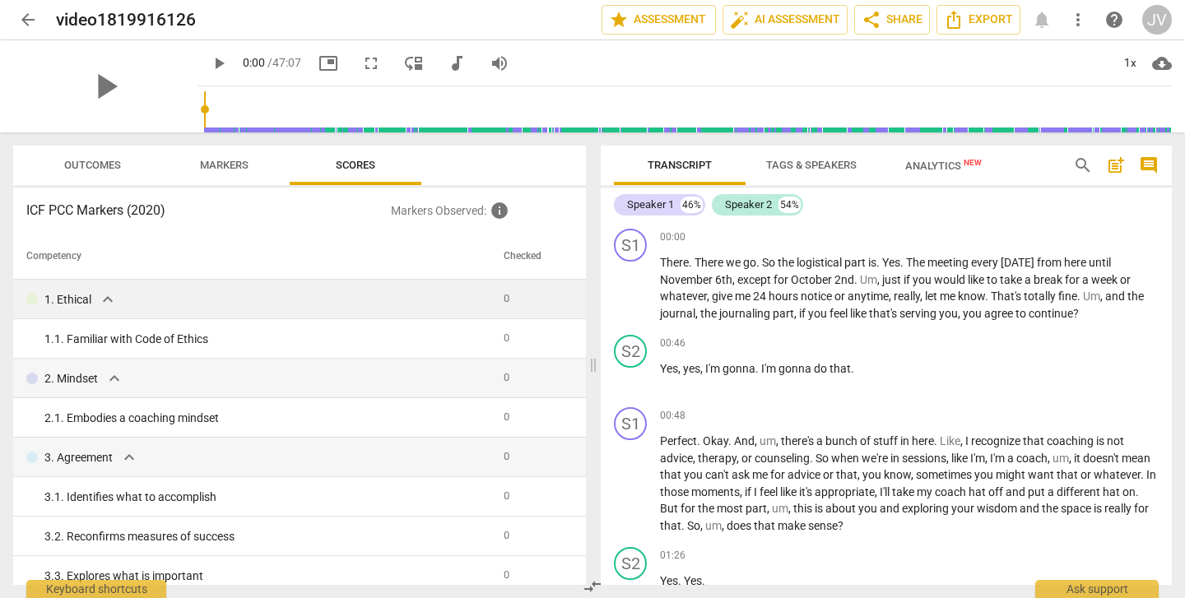
click at [107, 297] on span "expand_more" at bounding box center [108, 300] width 20 height 20
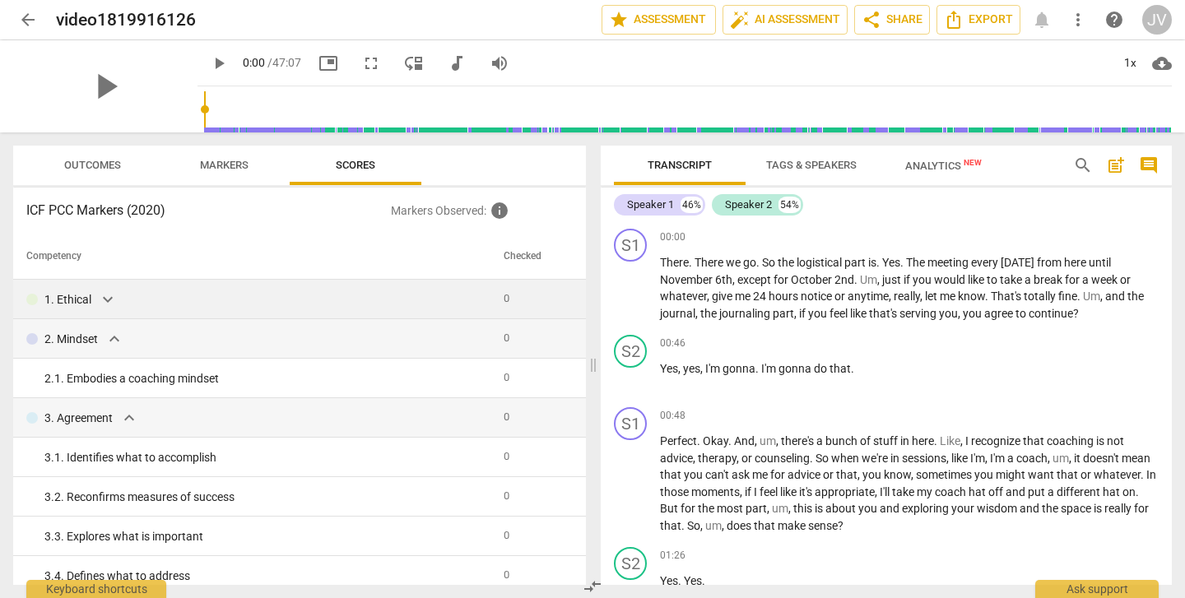
click at [107, 297] on span "expand_more" at bounding box center [108, 300] width 20 height 20
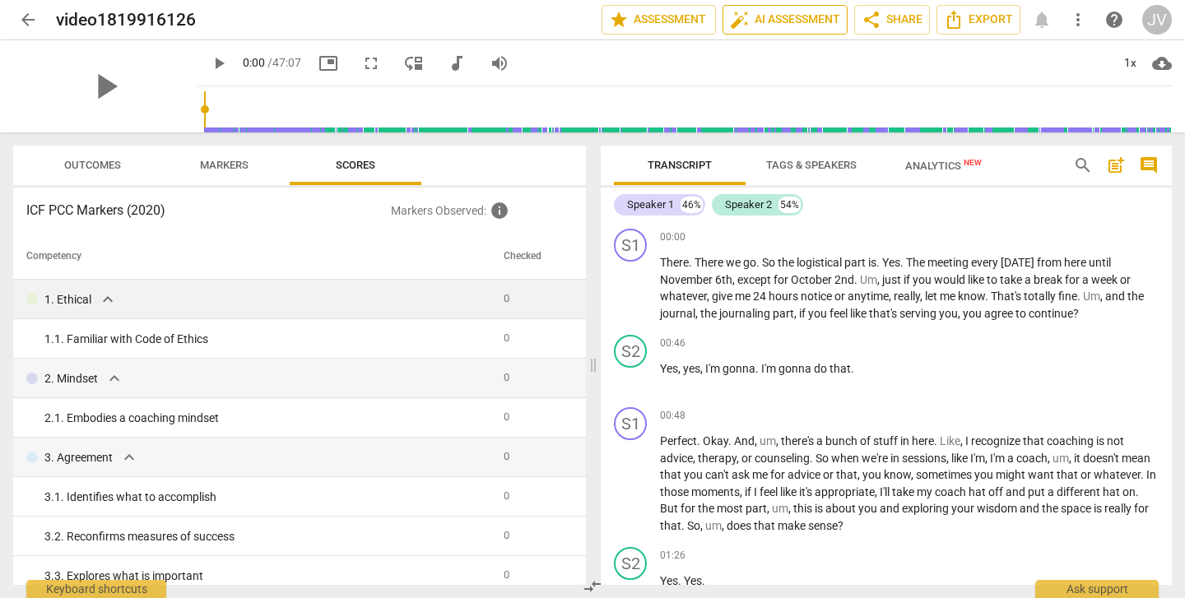
click at [779, 21] on span "auto_fix_high AI Assessment" at bounding box center [785, 20] width 110 height 20
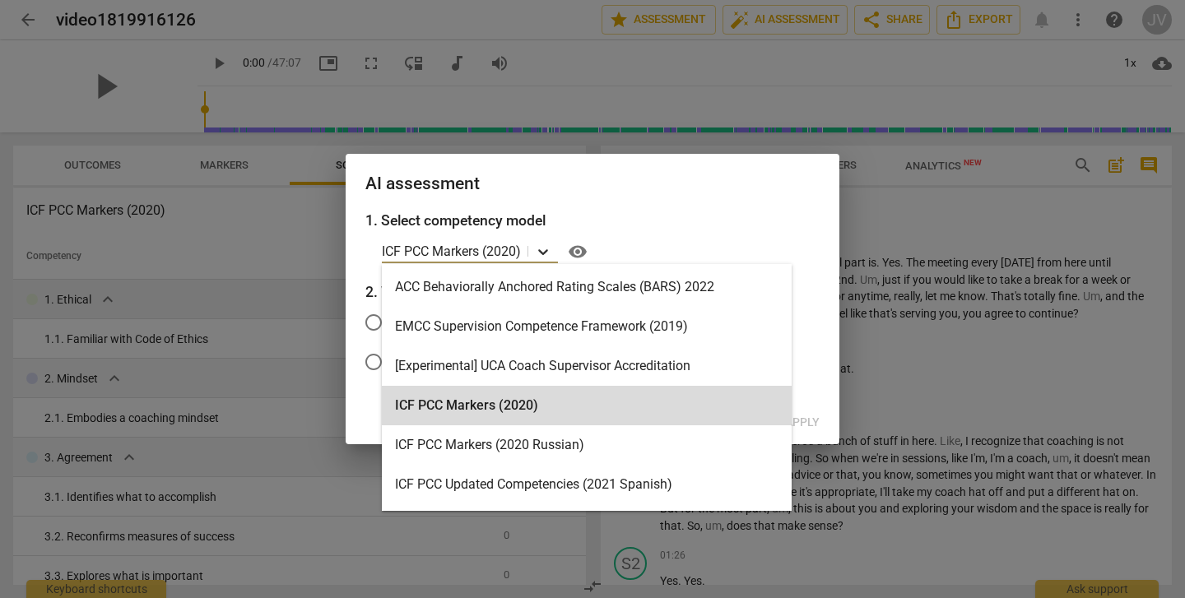
click at [542, 249] on icon at bounding box center [543, 252] width 16 height 16
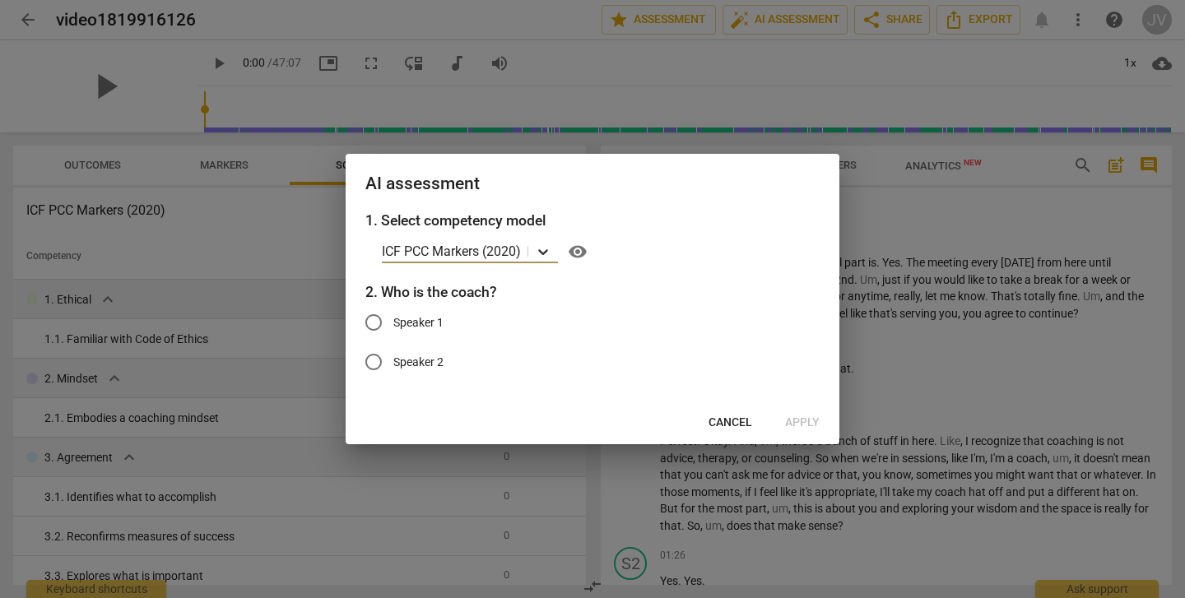
click at [542, 250] on icon at bounding box center [543, 252] width 10 height 6
click at [376, 318] on input "Speaker 1" at bounding box center [374, 323] width 40 height 40
radio input "true"
click at [802, 415] on span "Apply" at bounding box center [802, 423] width 35 height 16
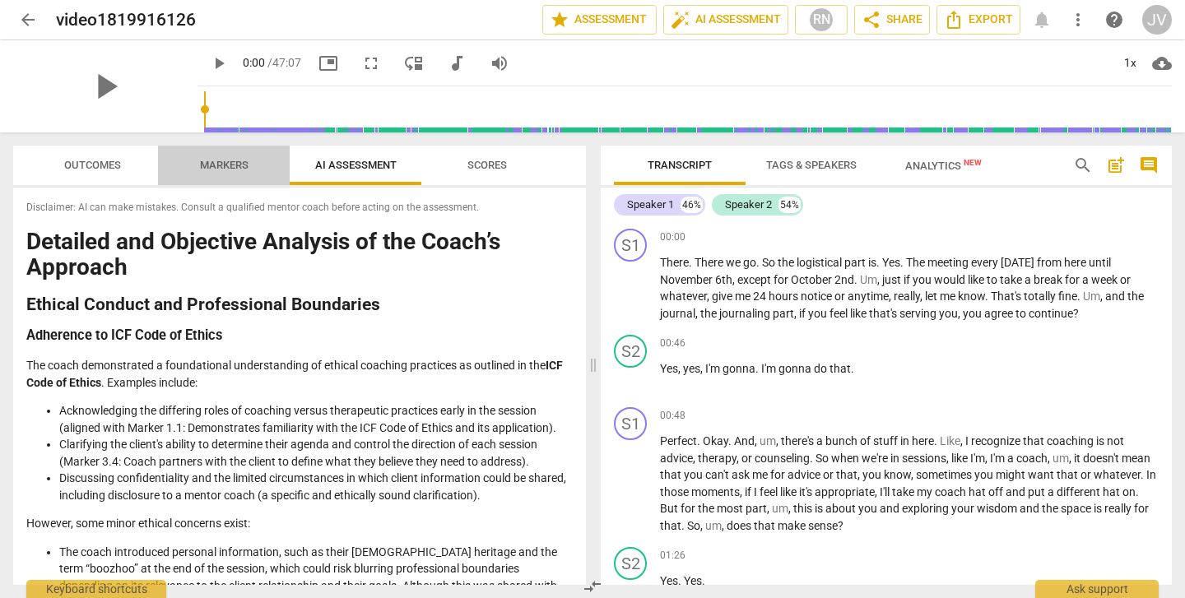
click at [241, 161] on span "Markers" at bounding box center [224, 165] width 49 height 12
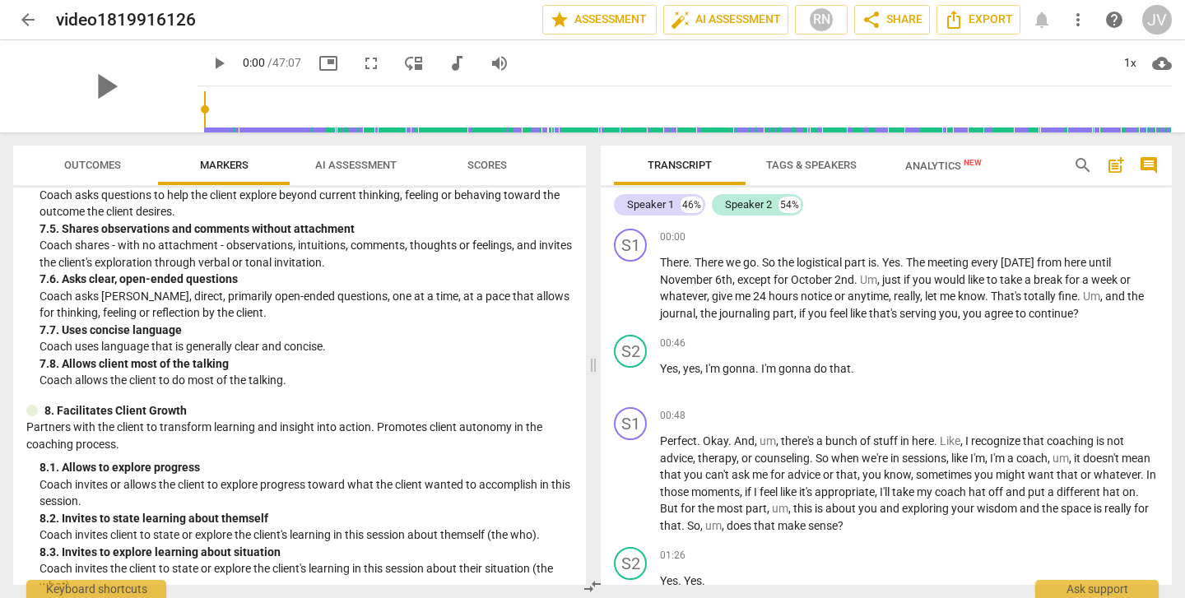
scroll to position [1040, 0]
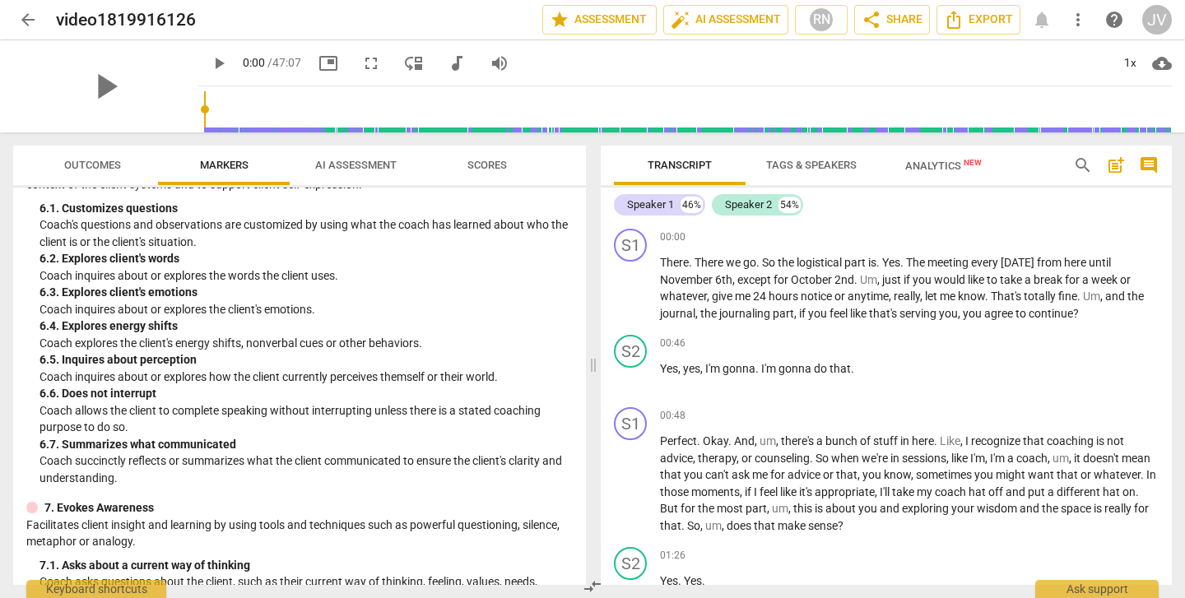
click at [114, 160] on span "Outcomes" at bounding box center [92, 165] width 57 height 12
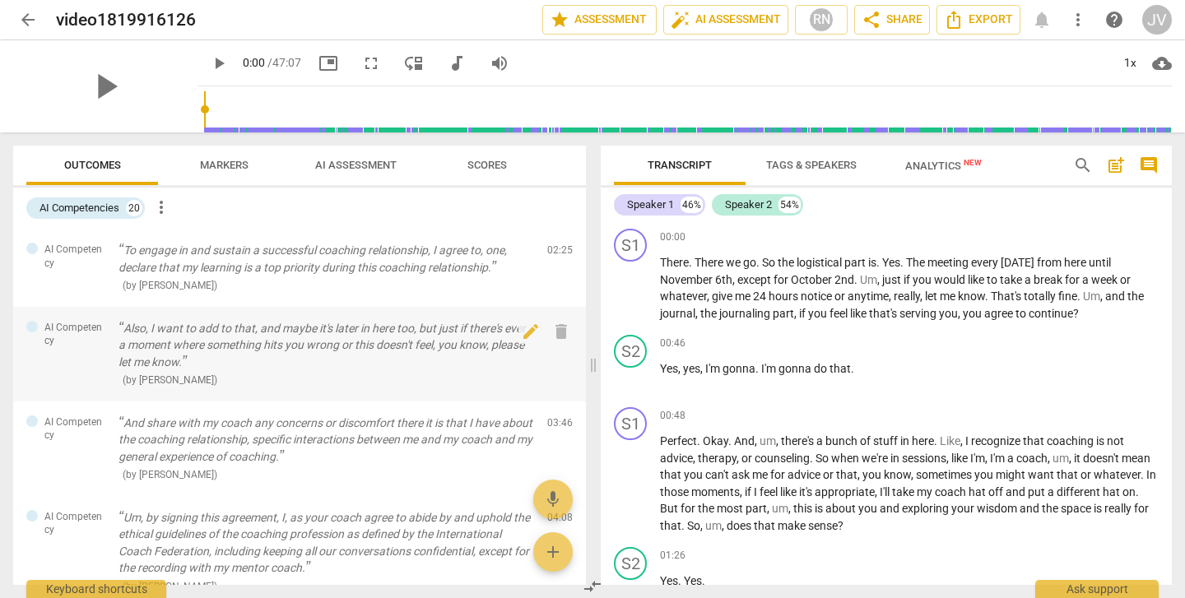
scroll to position [0, 0]
click at [165, 210] on span "more_vert" at bounding box center [161, 208] width 20 height 20
click at [389, 228] on div at bounding box center [592, 299] width 1185 height 598
click at [111, 207] on div "AI Competencies" at bounding box center [80, 208] width 80 height 16
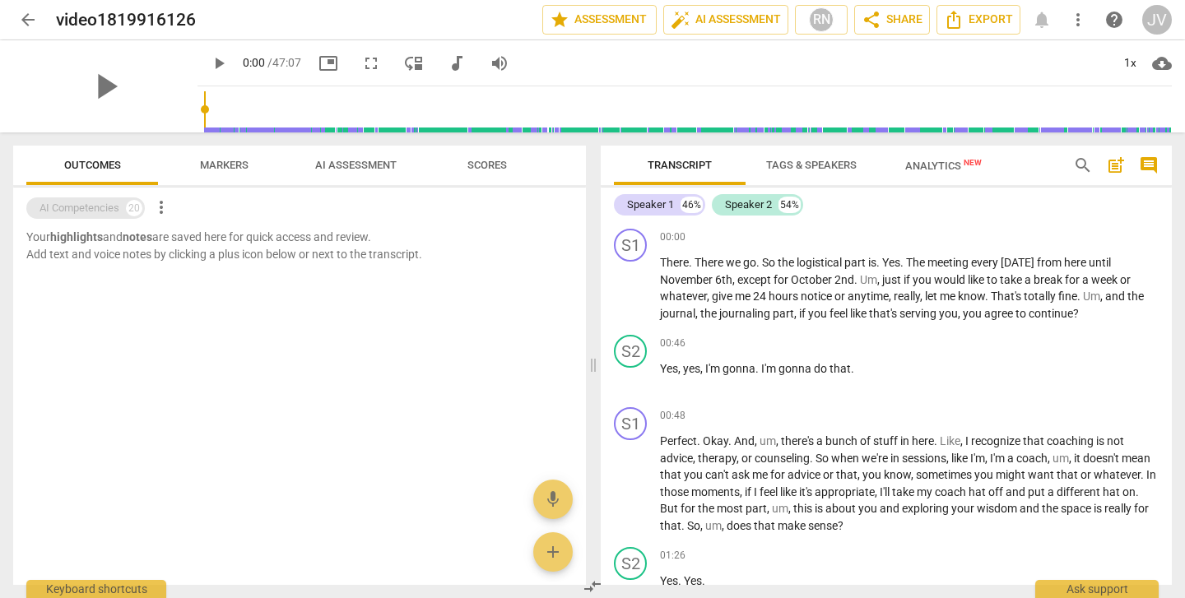
click at [111, 207] on div "AI Competencies" at bounding box center [80, 208] width 80 height 16
